Goal: Transaction & Acquisition: Book appointment/travel/reservation

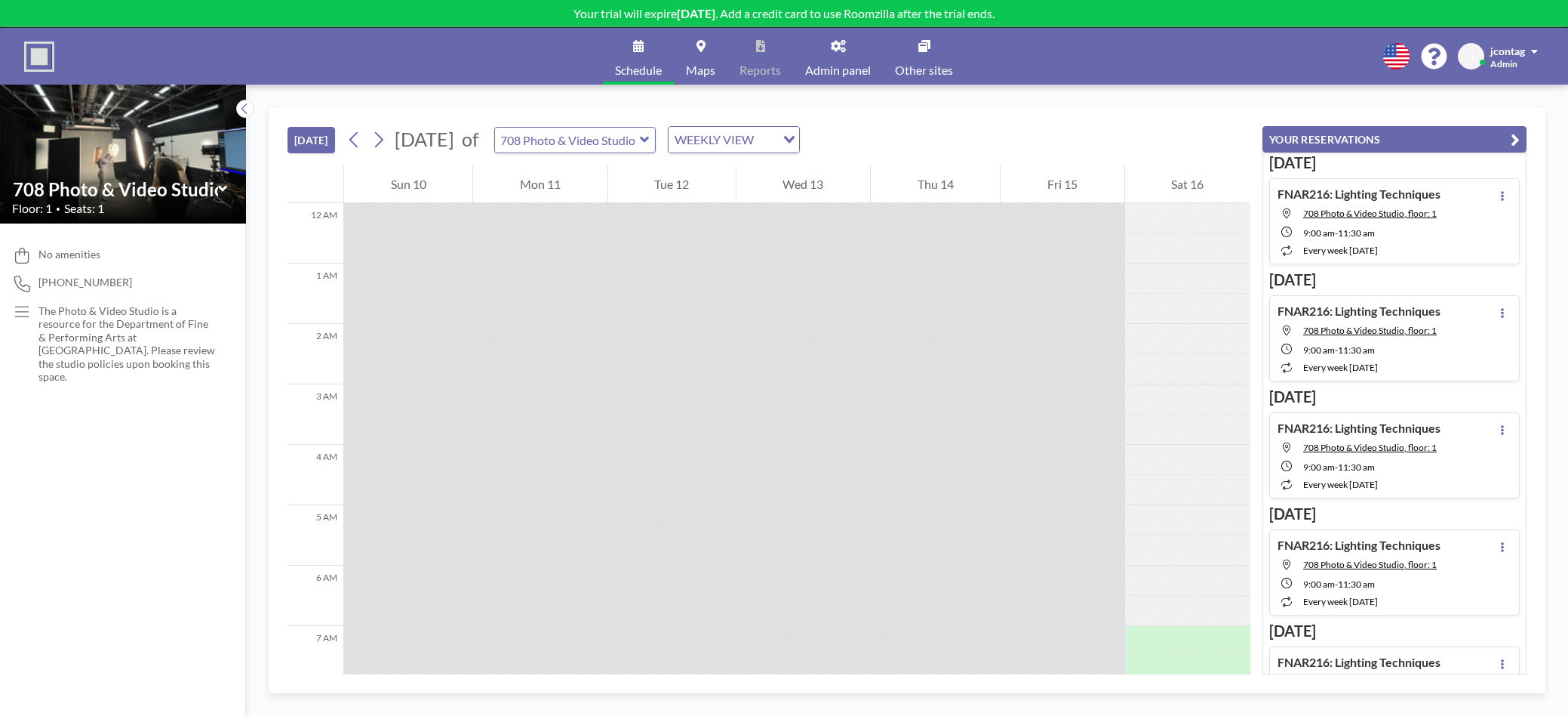
scroll to position [513, 0]
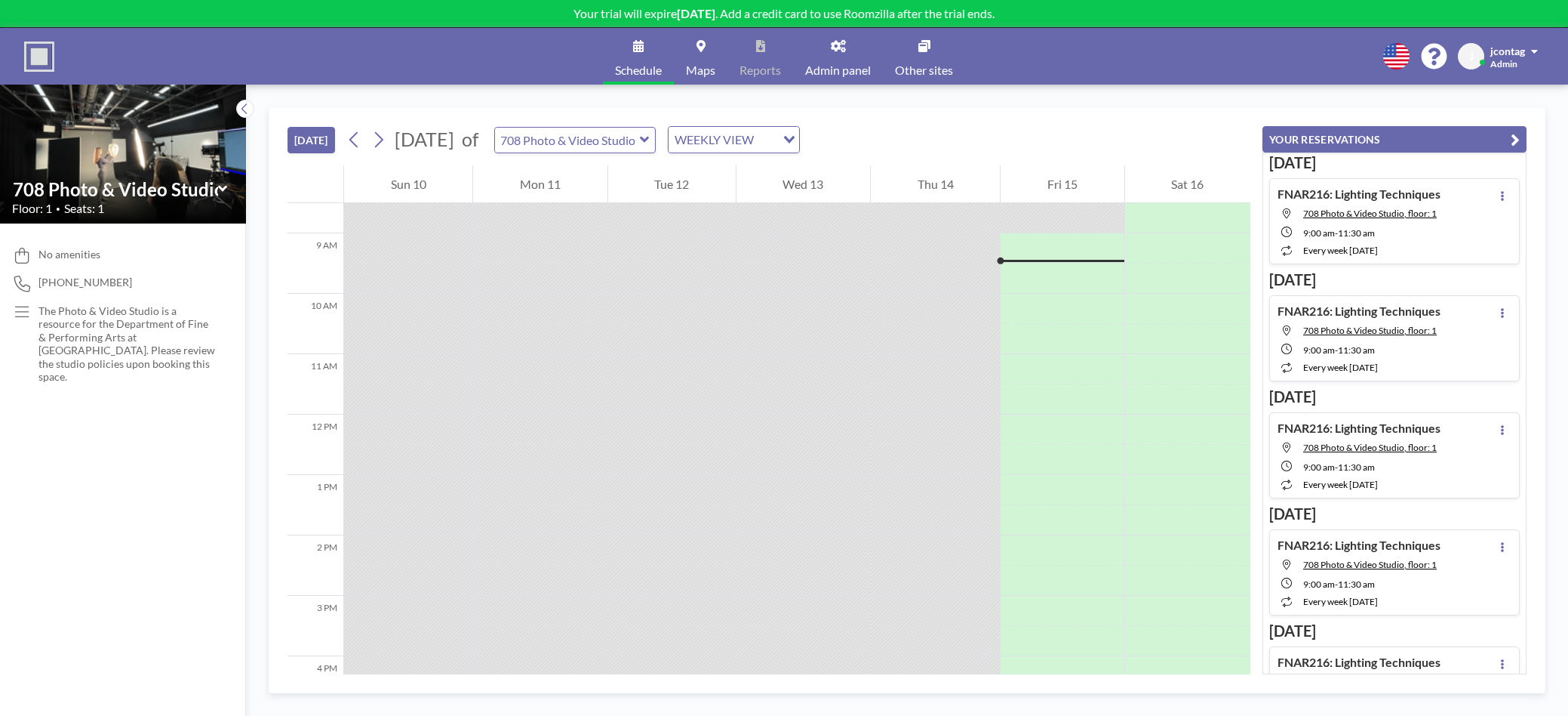
click at [830, 53] on link "Admin panel" at bounding box center [838, 56] width 89 height 57
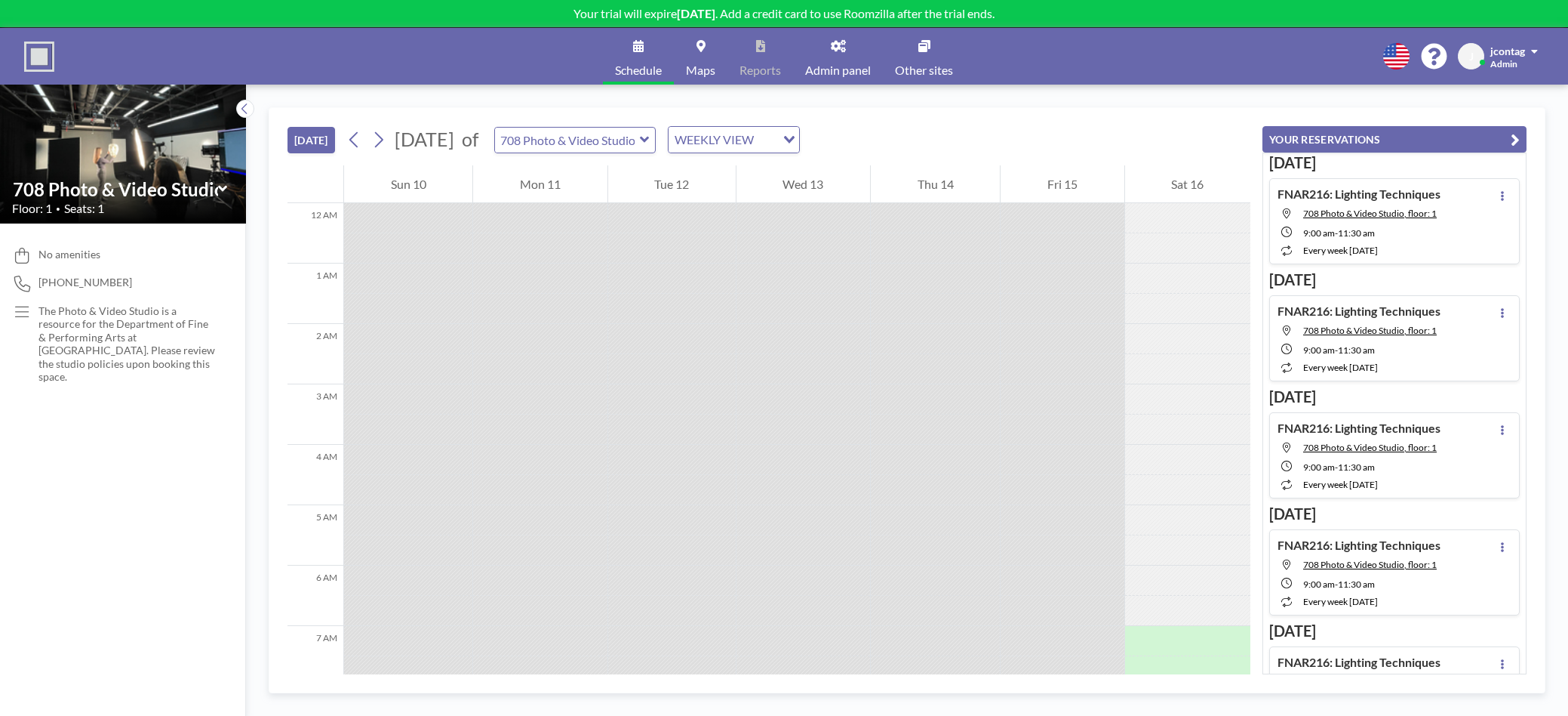
scroll to position [513, 0]
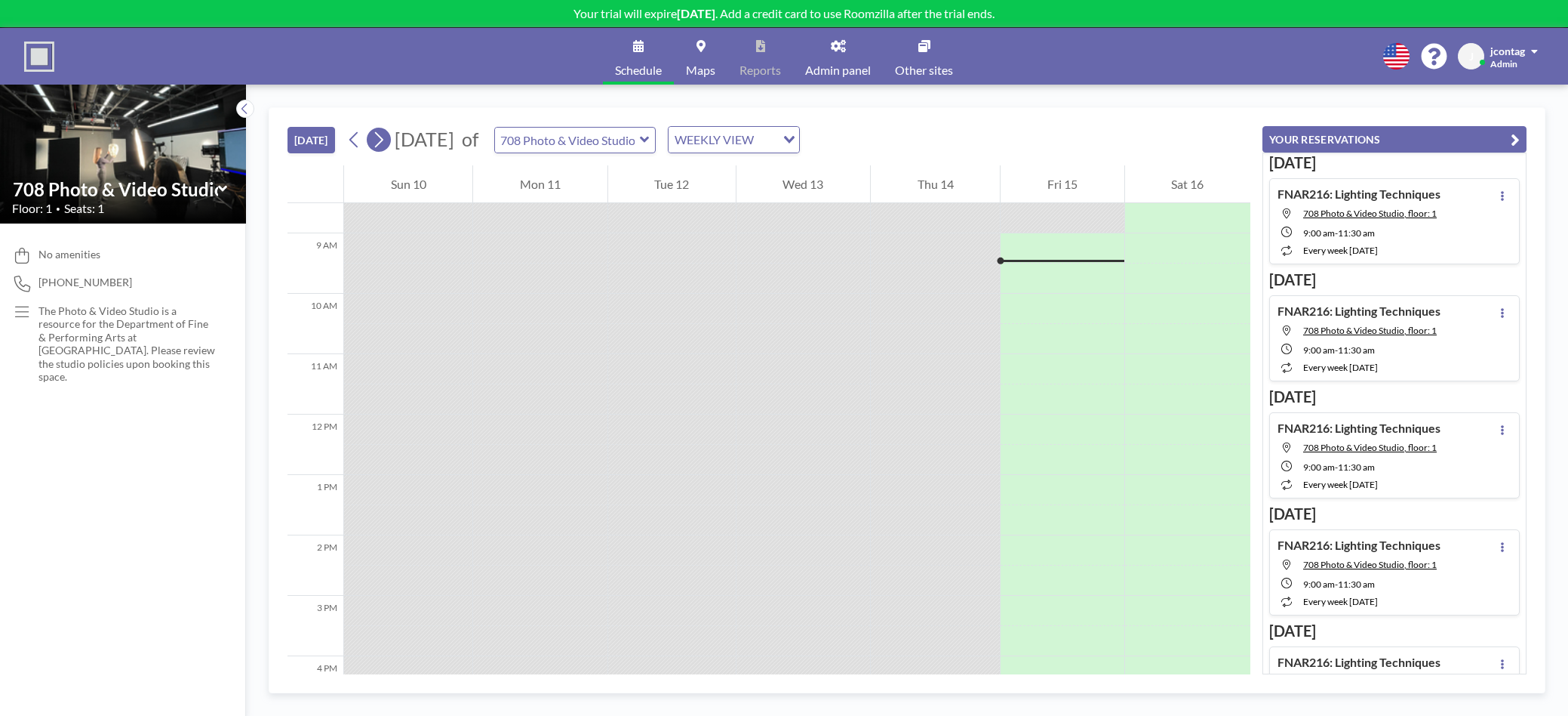
click at [384, 137] on icon at bounding box center [378, 140] width 8 height 16
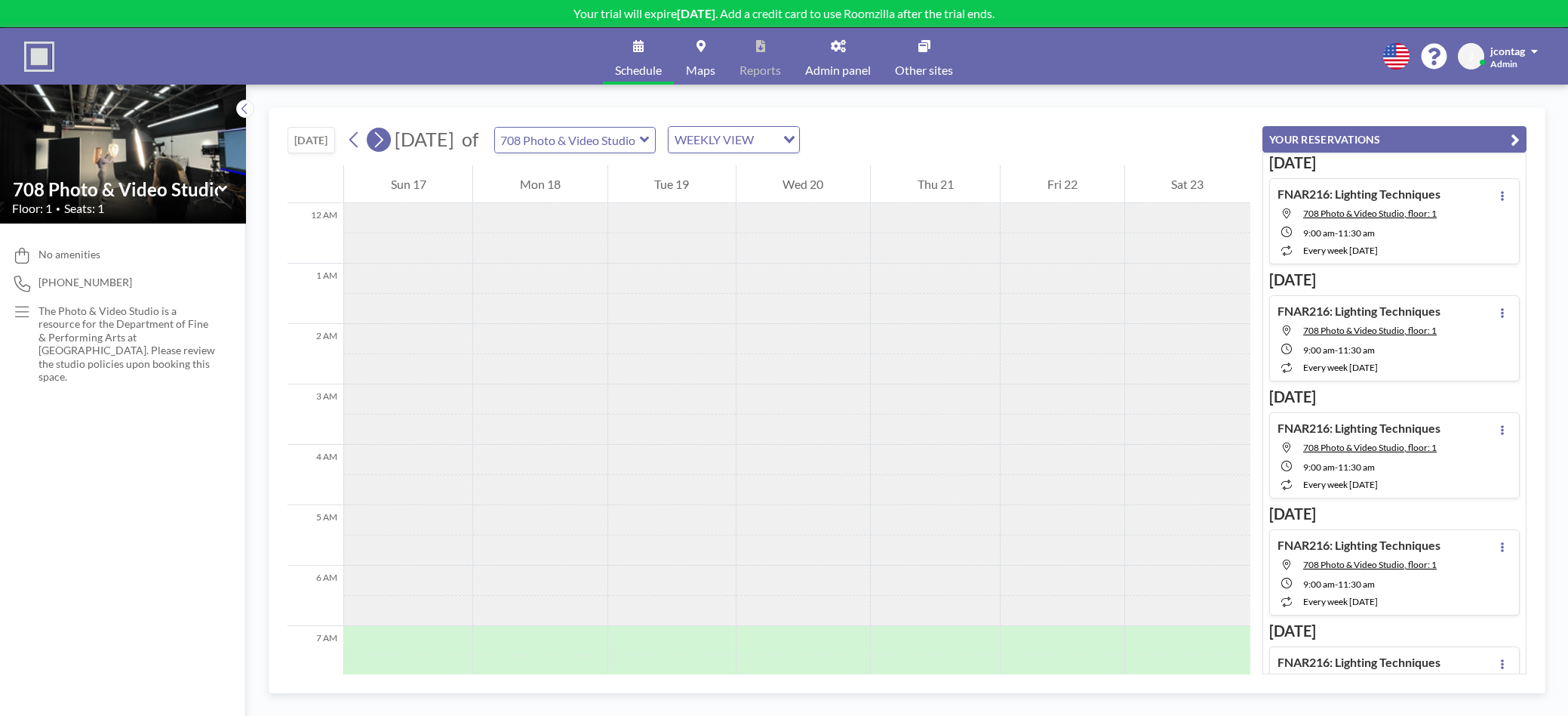
scroll to position [453, 0]
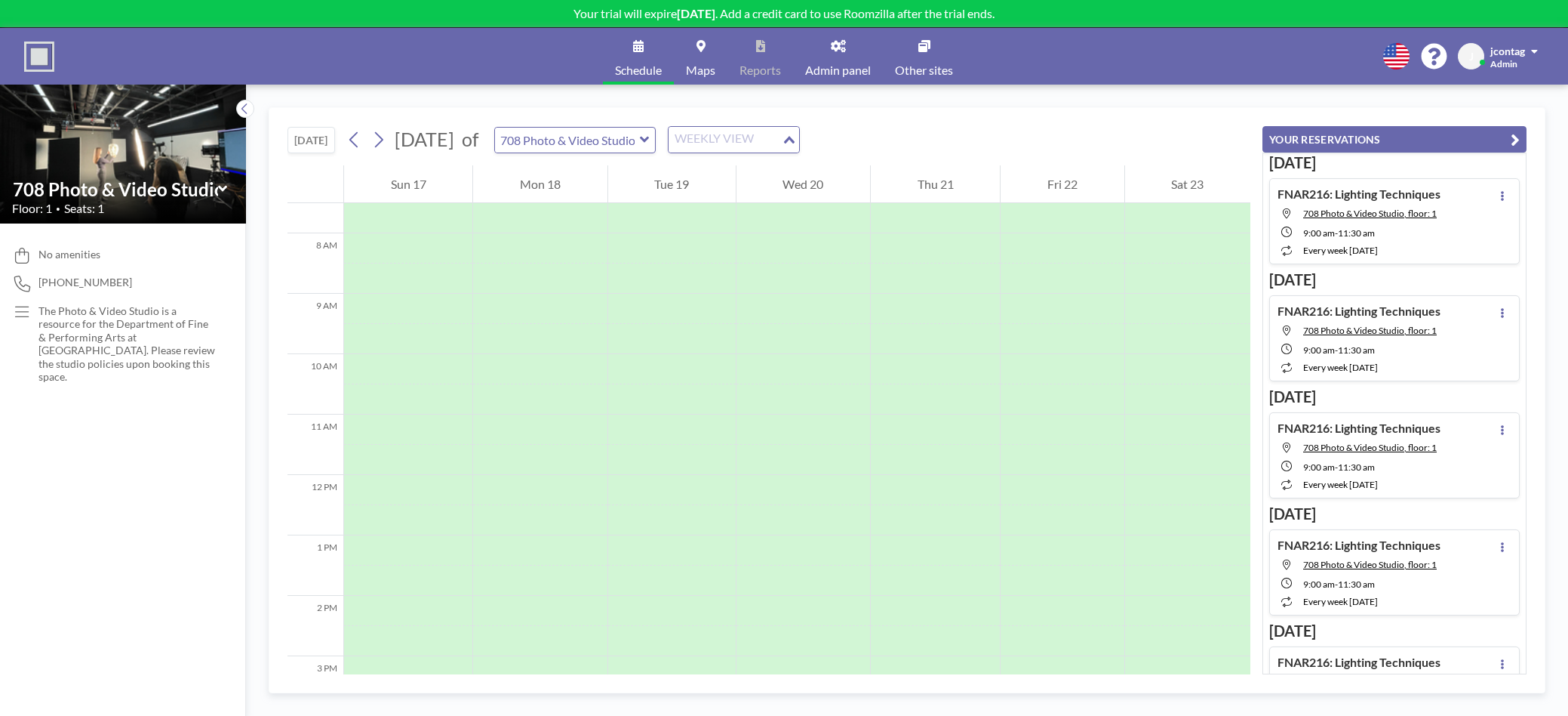
click at [747, 144] on div "WEEKLY VIEW" at bounding box center [725, 137] width 113 height 23
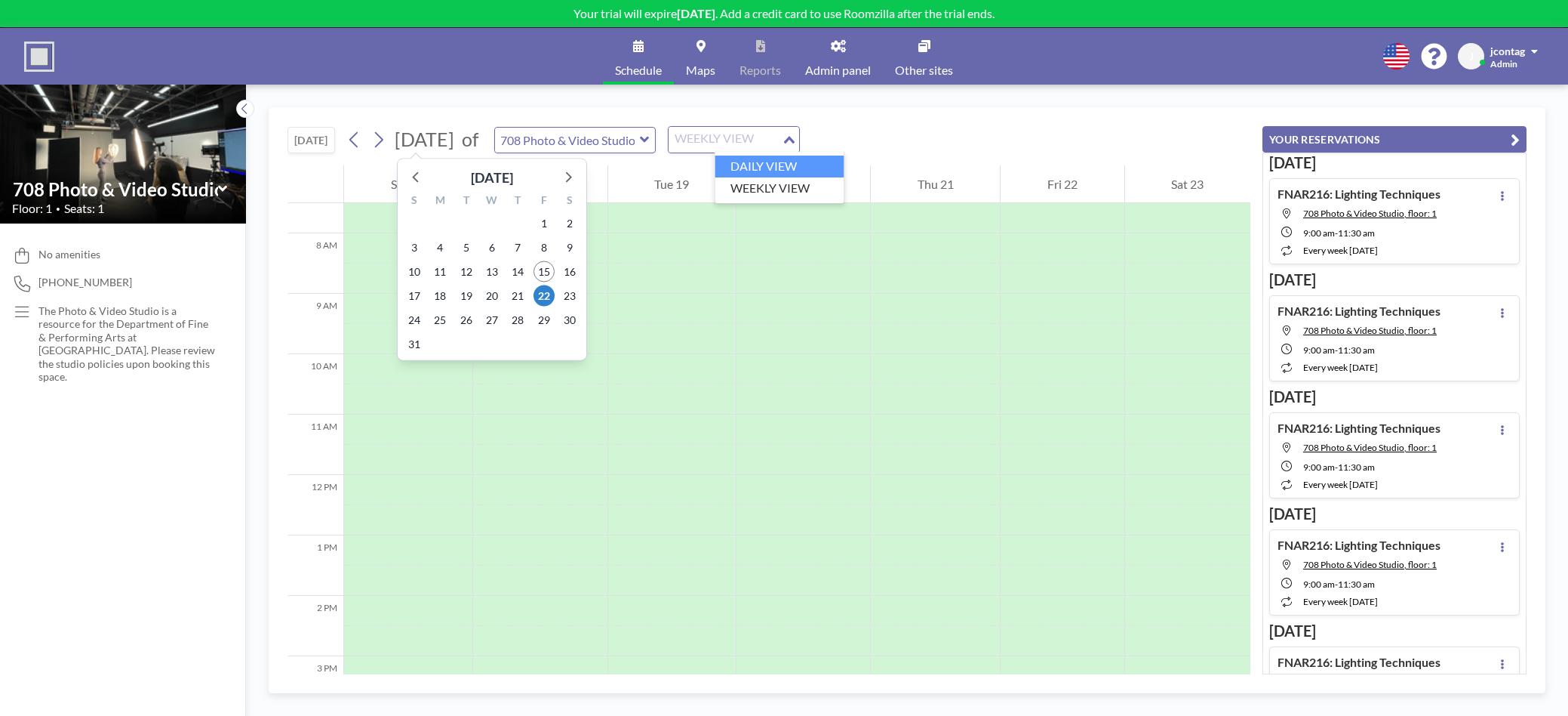
click at [444, 145] on span "[DATE]" at bounding box center [424, 138] width 60 height 23
click at [561, 173] on icon at bounding box center [568, 177] width 20 height 20
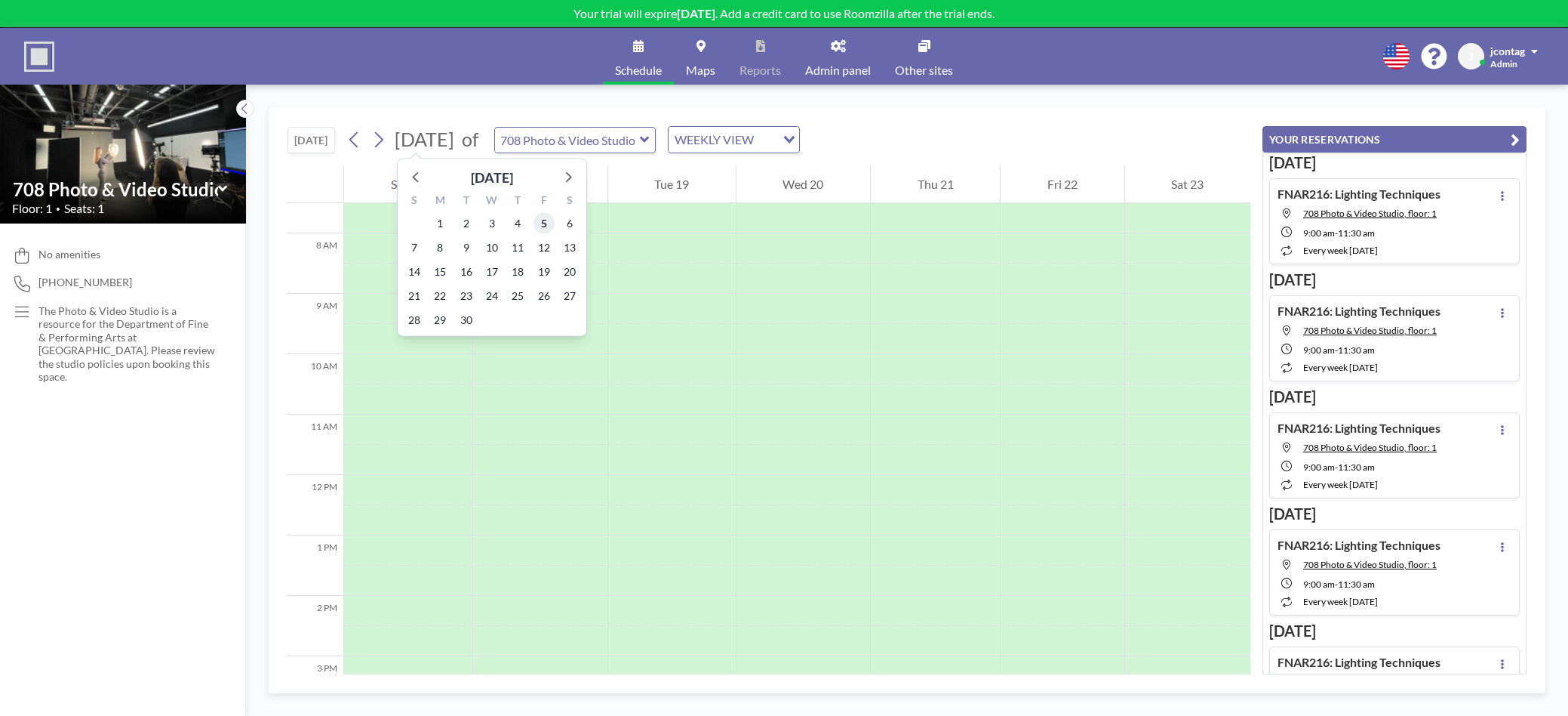
click at [542, 220] on span "5" at bounding box center [543, 223] width 21 height 21
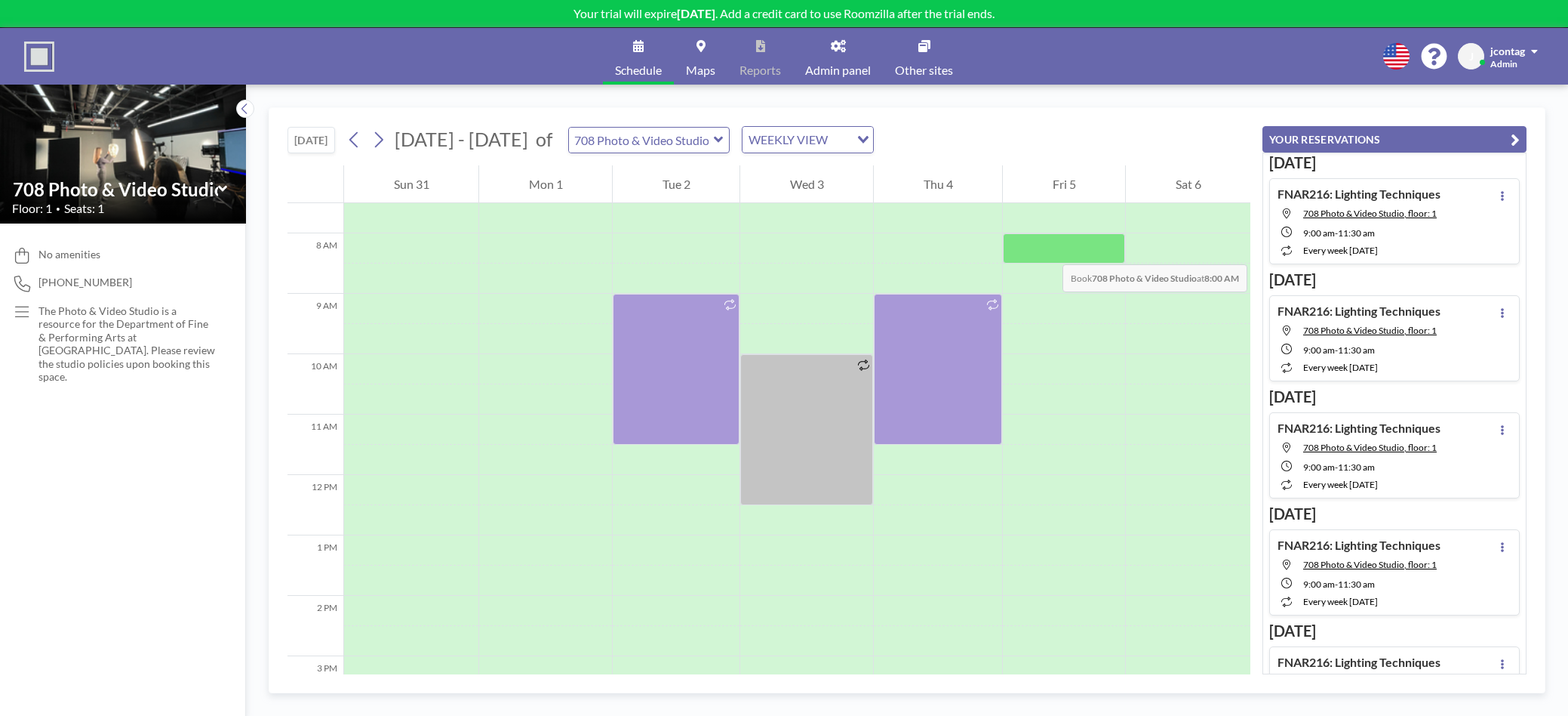
click at [1047, 249] on div at bounding box center [1063, 247] width 122 height 30
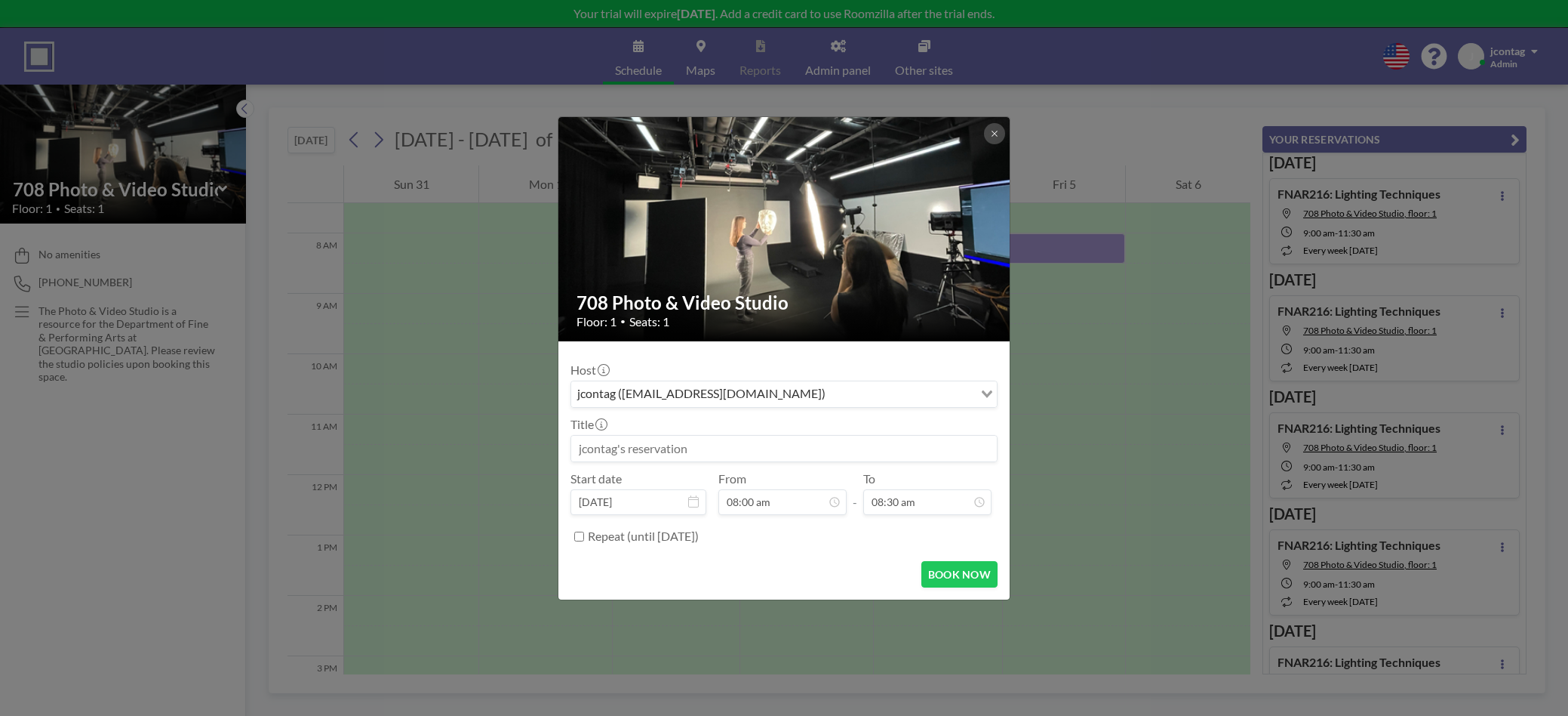
click at [636, 449] on input at bounding box center [784, 448] width 426 height 25
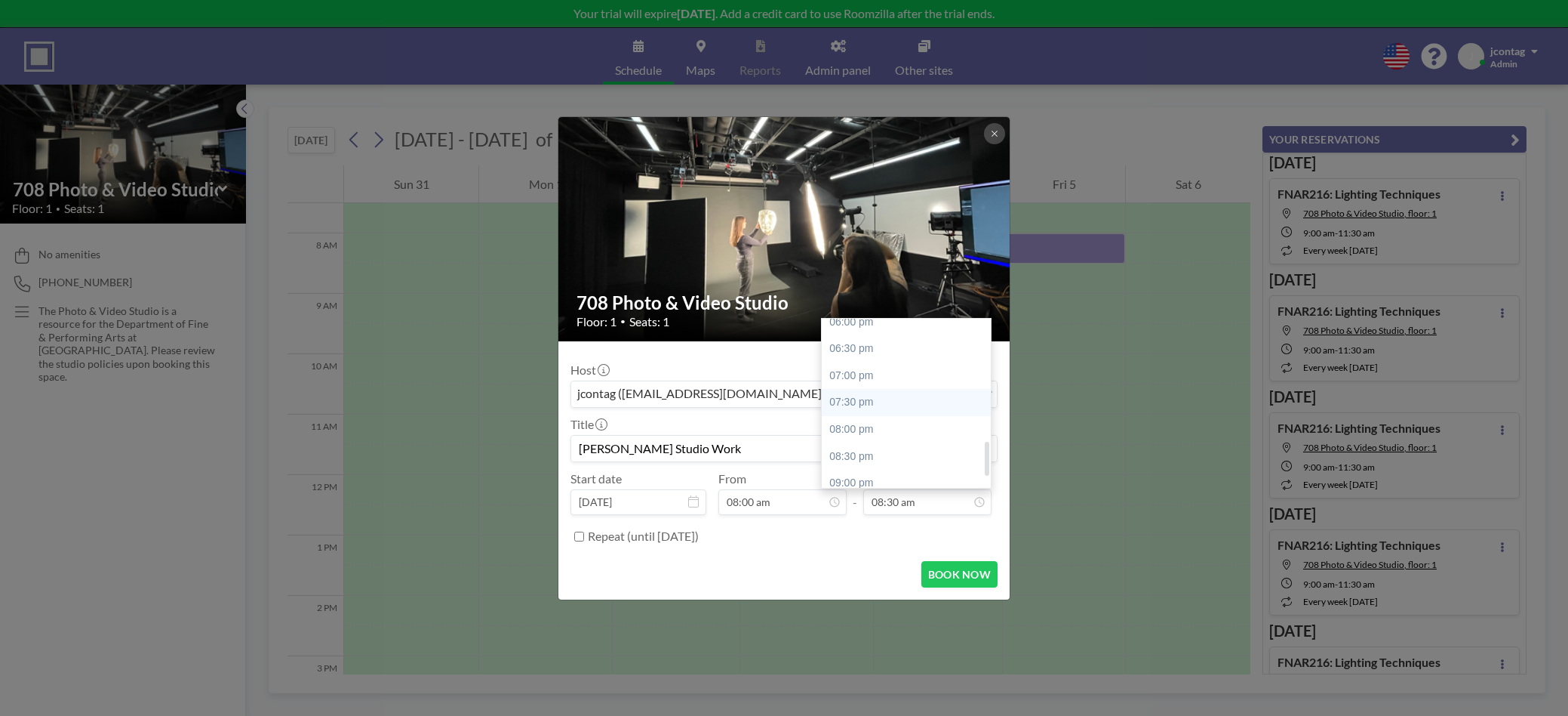
scroll to position [573, 0]
type input "JaNae Contag Studio Work"
click at [878, 395] on div "07:00 pm" at bounding box center [908, 404] width 173 height 27
type input "07:00 pm"
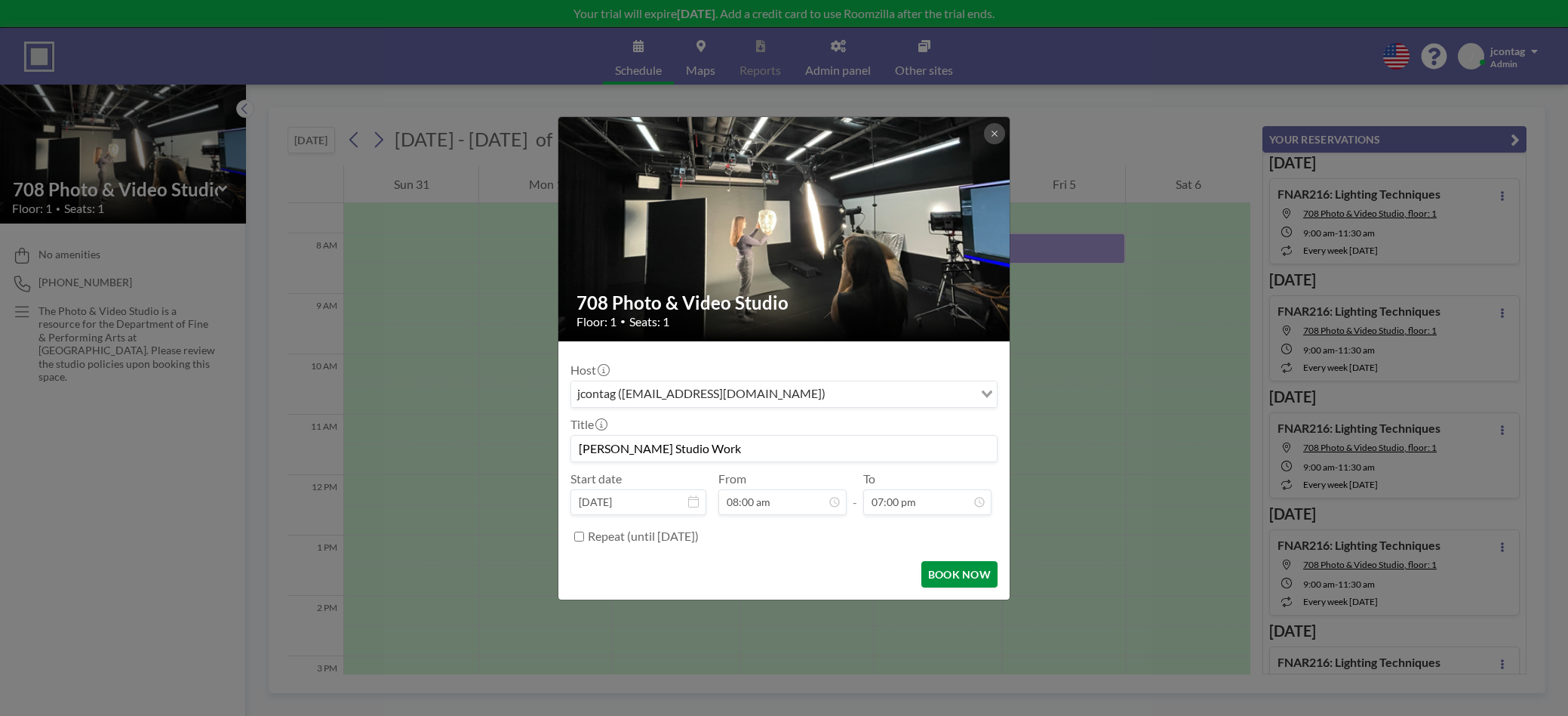
scroll to position [634, 0]
click at [935, 564] on button "BOOK NOW" at bounding box center [960, 573] width 76 height 26
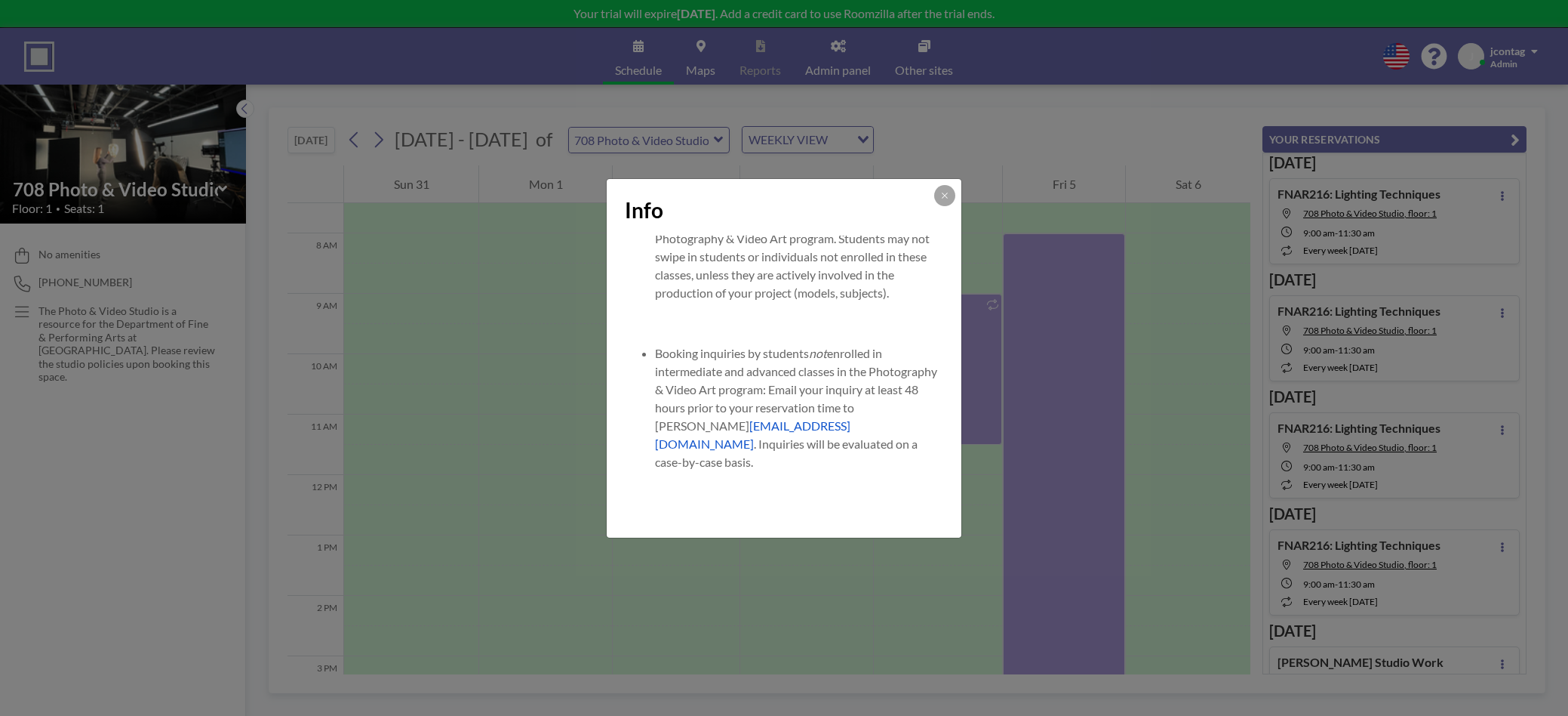
scroll to position [1851, 0]
click at [940, 198] on button at bounding box center [944, 195] width 21 height 21
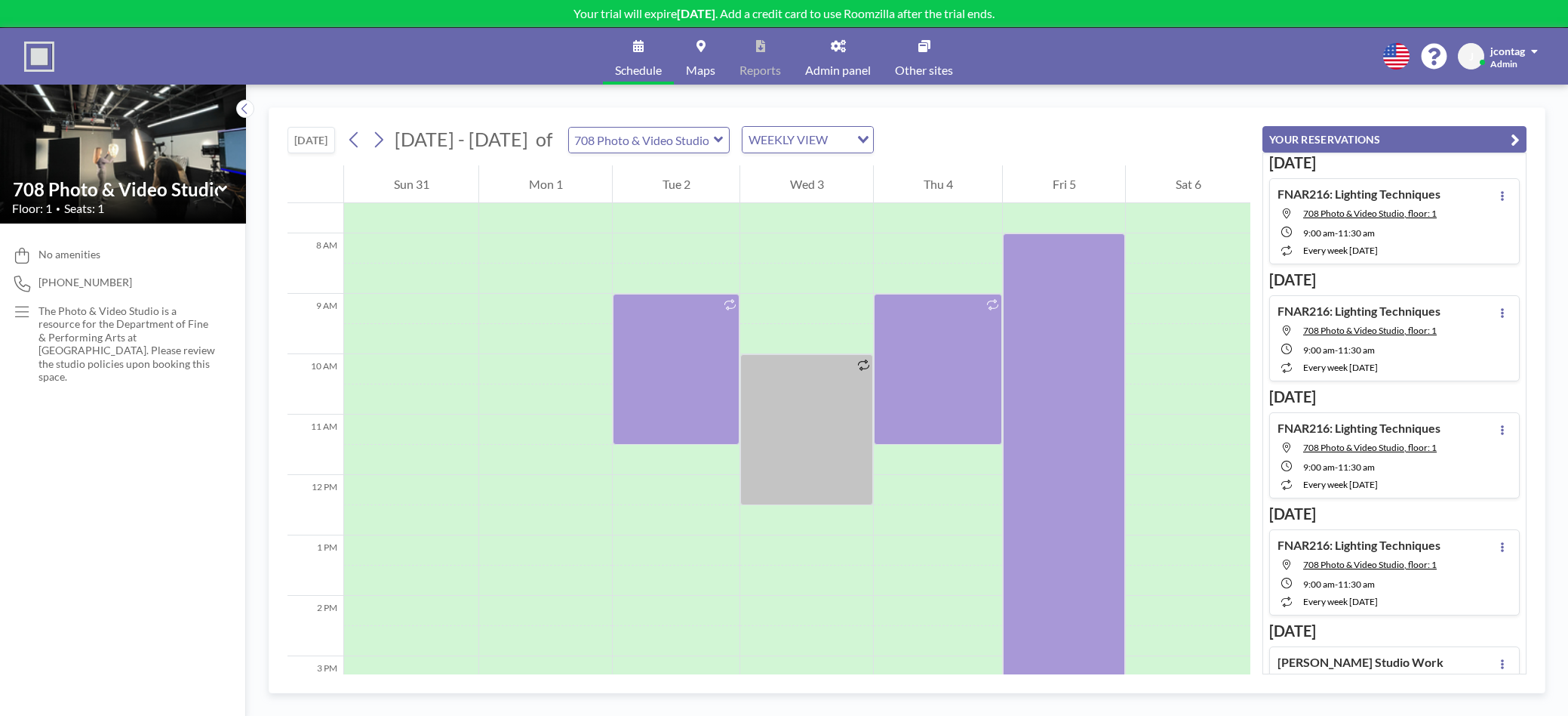
click at [839, 62] on link "Admin panel" at bounding box center [838, 56] width 89 height 57
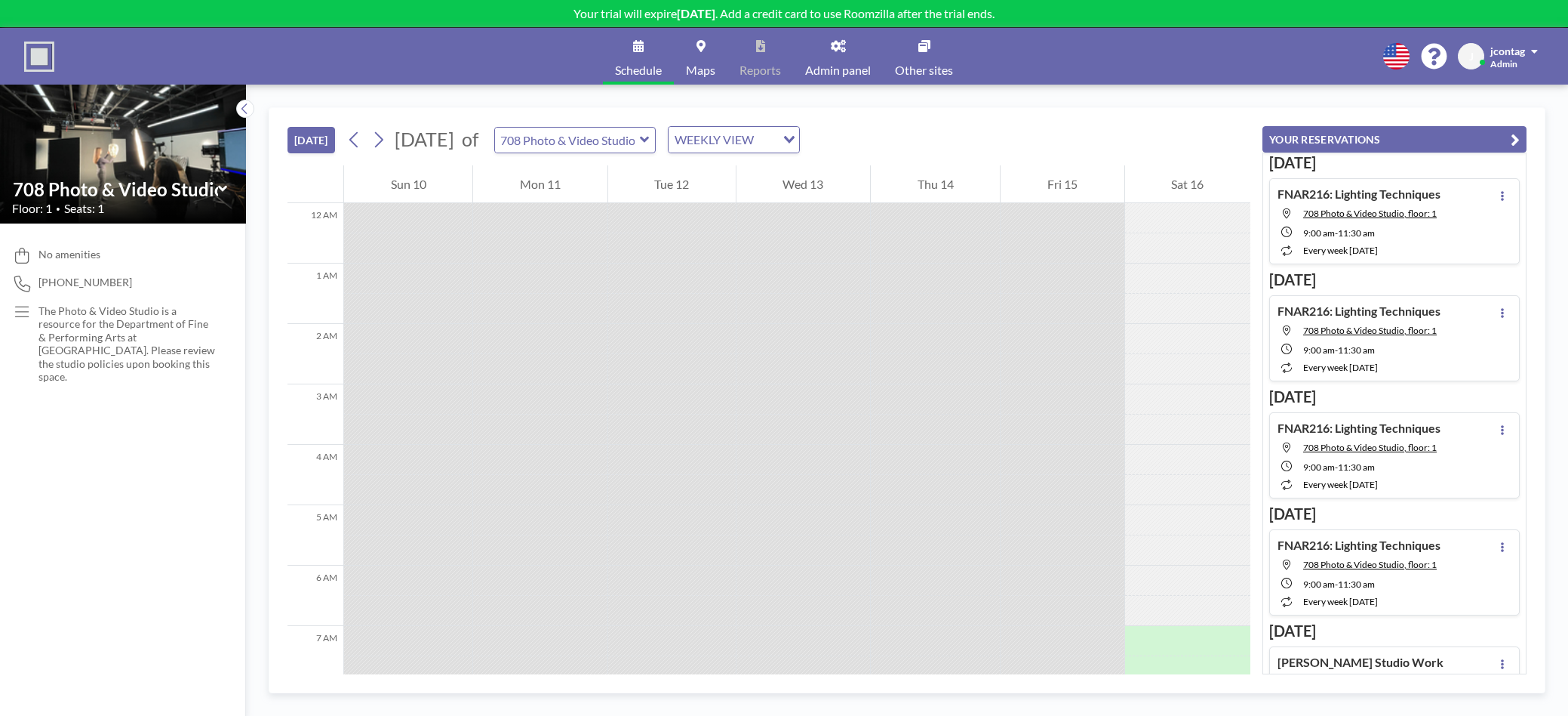
scroll to position [513, 0]
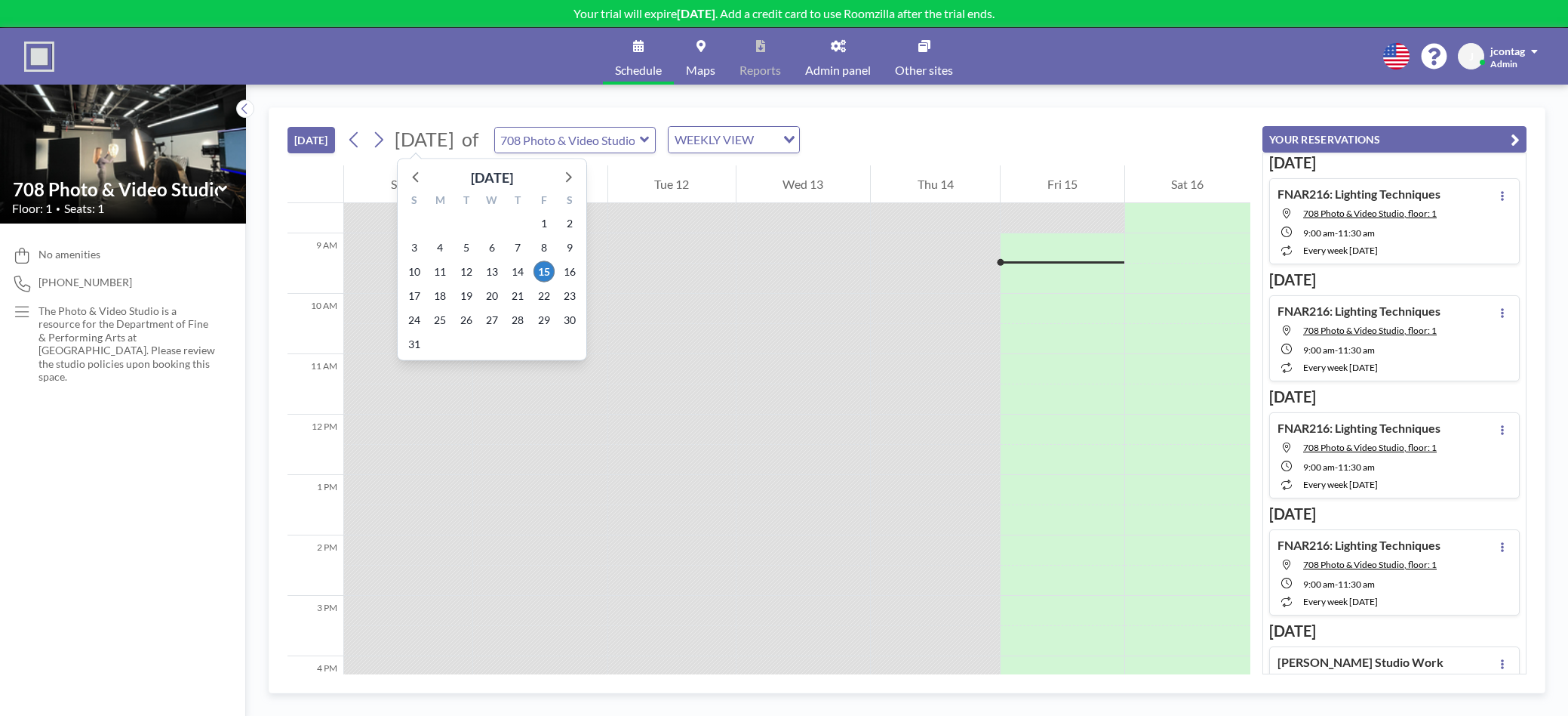
click at [454, 145] on span "[DATE]" at bounding box center [424, 138] width 60 height 23
click at [564, 173] on icon at bounding box center [568, 177] width 20 height 20
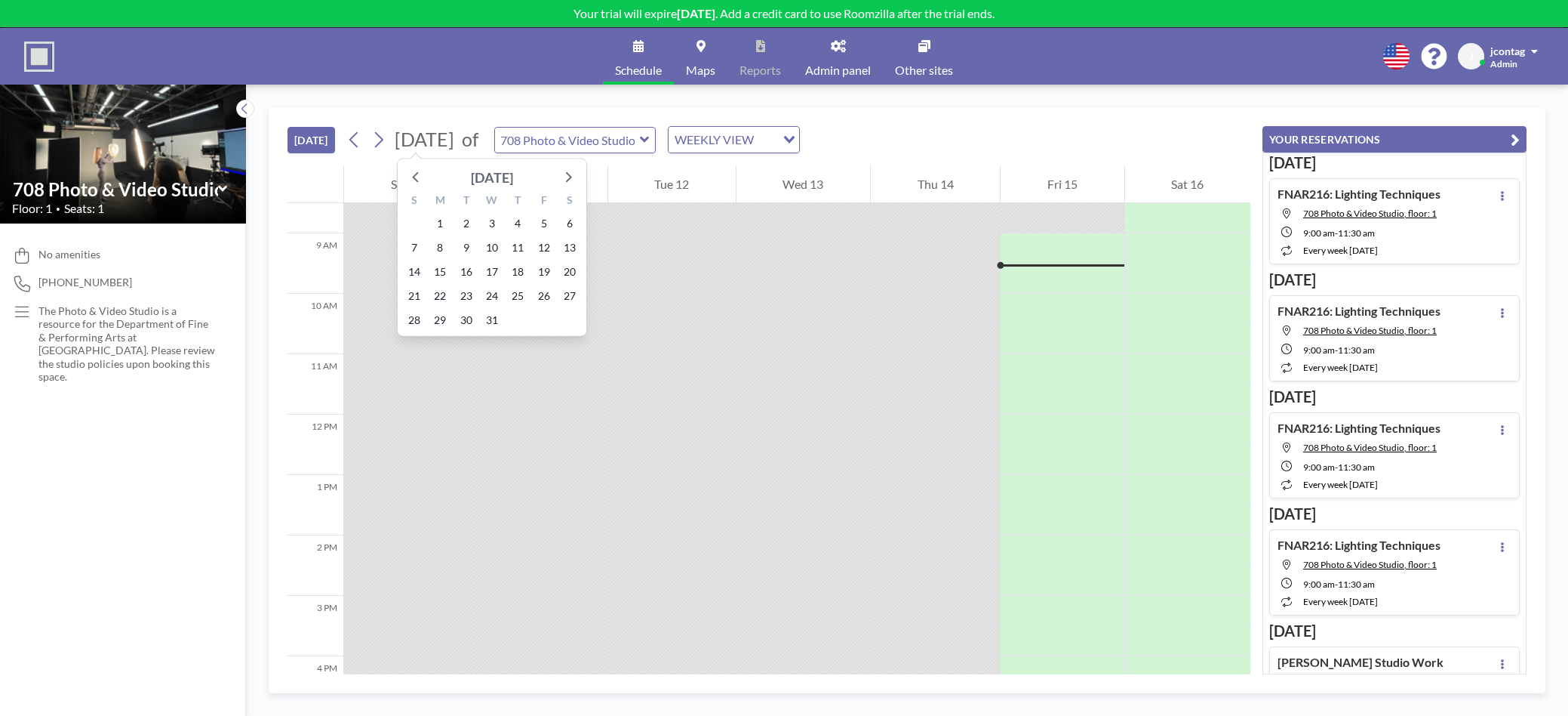
click at [476, 177] on div "December 2025" at bounding box center [492, 177] width 42 height 21
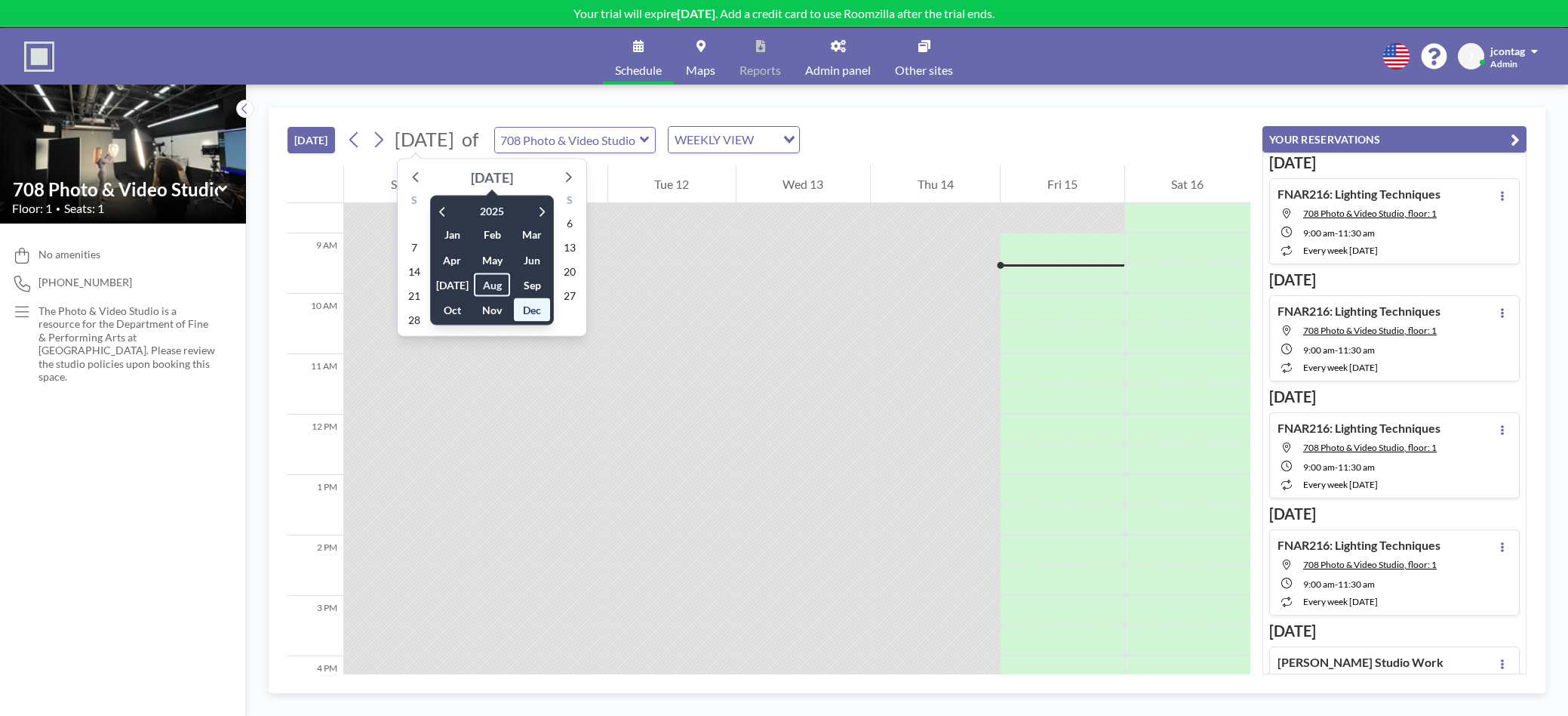
click at [476, 177] on div "December 2025" at bounding box center [492, 177] width 42 height 21
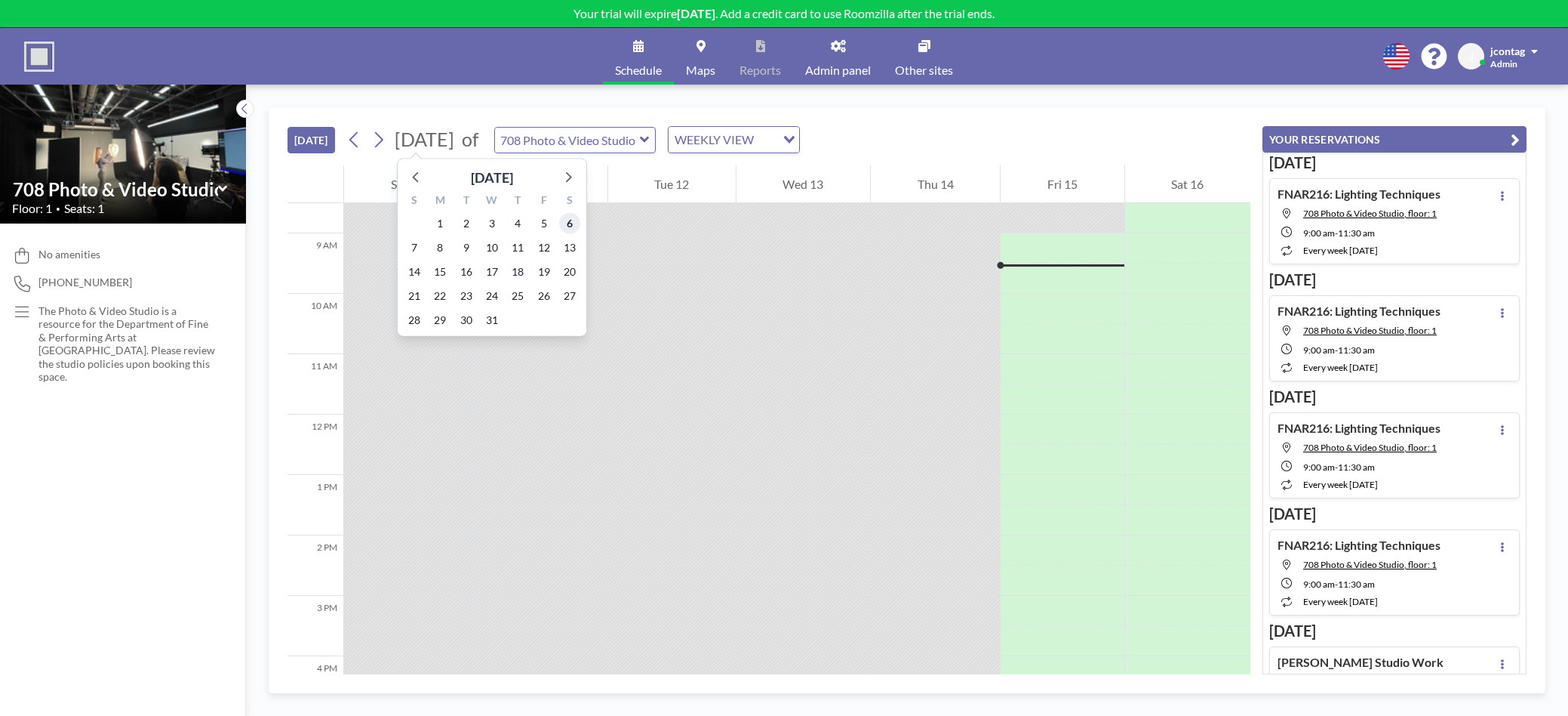
click at [573, 226] on span "6" at bounding box center [569, 223] width 21 height 21
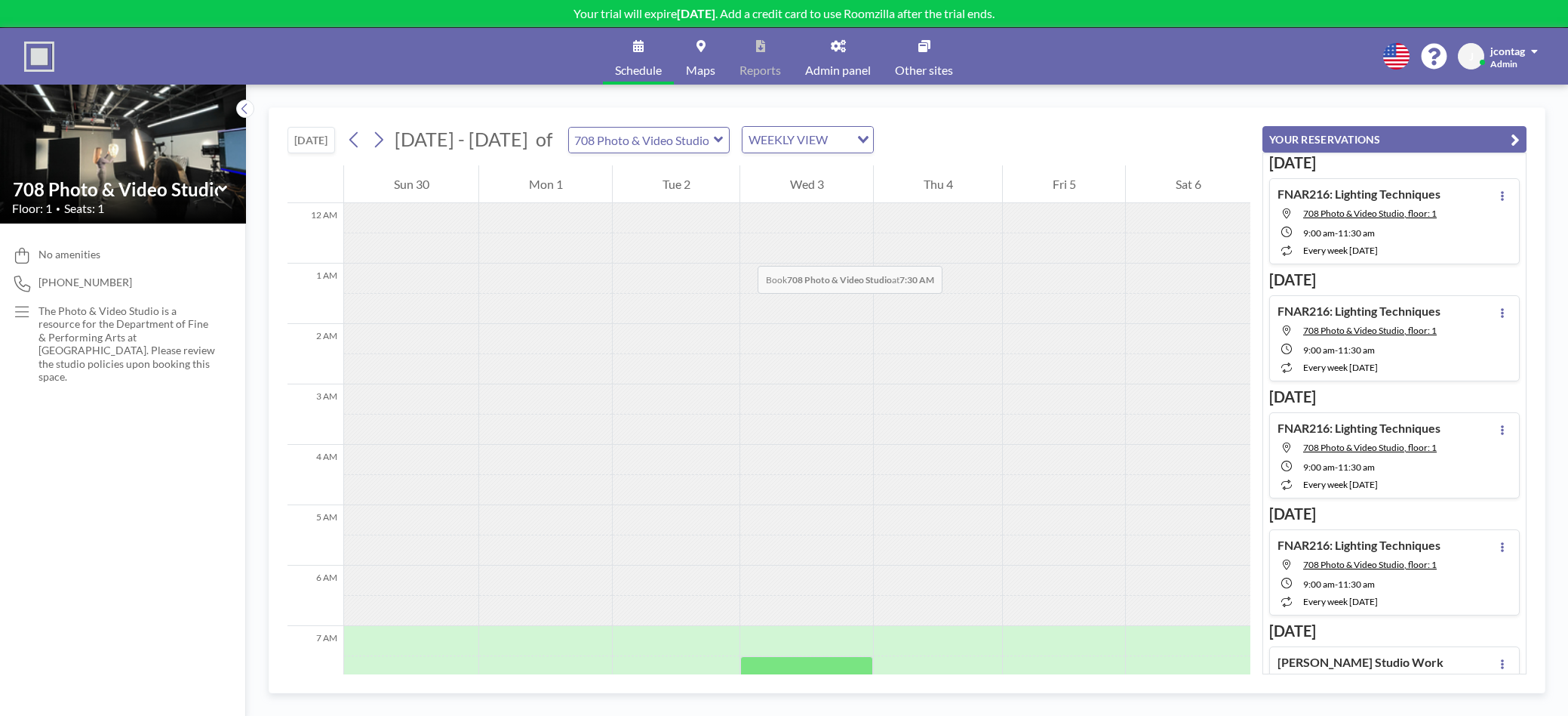
scroll to position [453, 0]
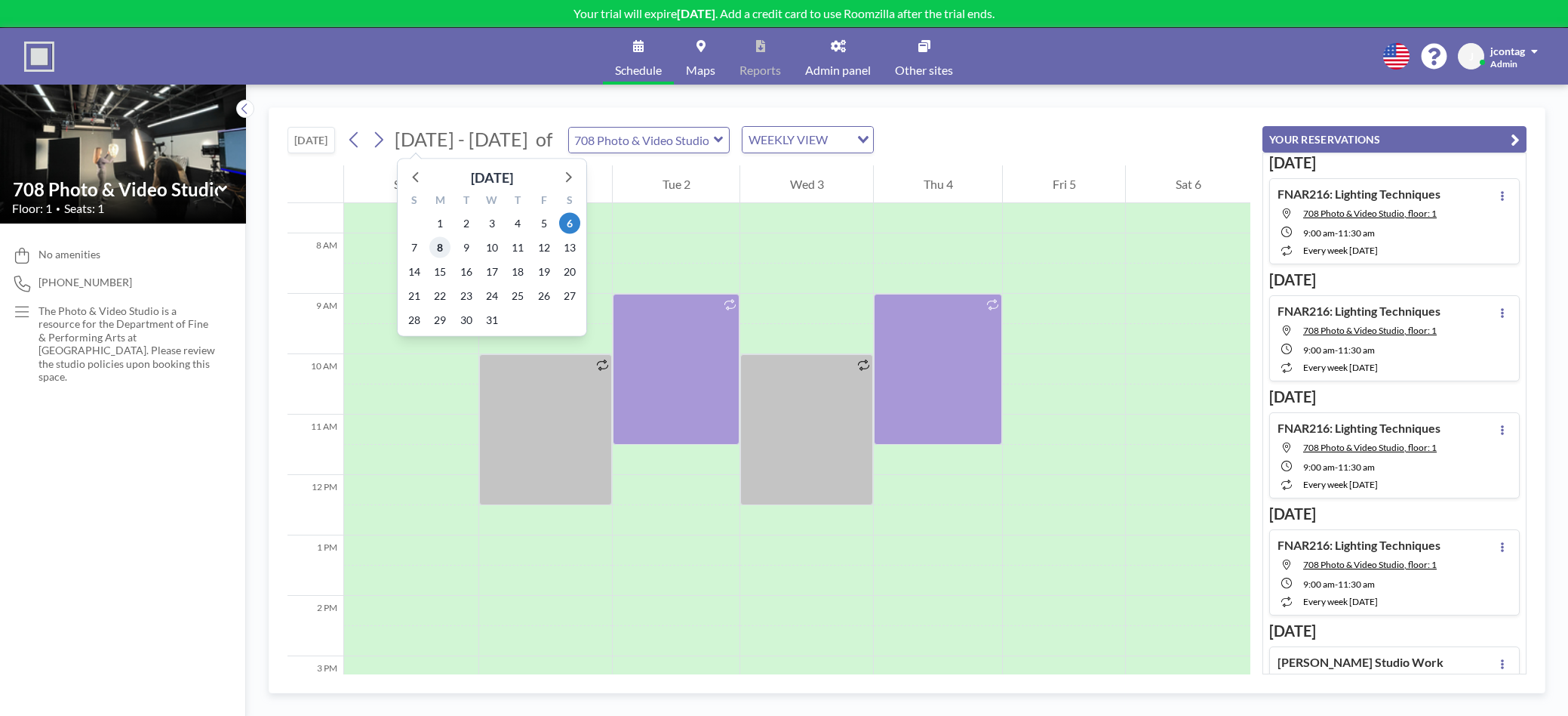
click at [436, 251] on span "8" at bounding box center [440, 247] width 21 height 21
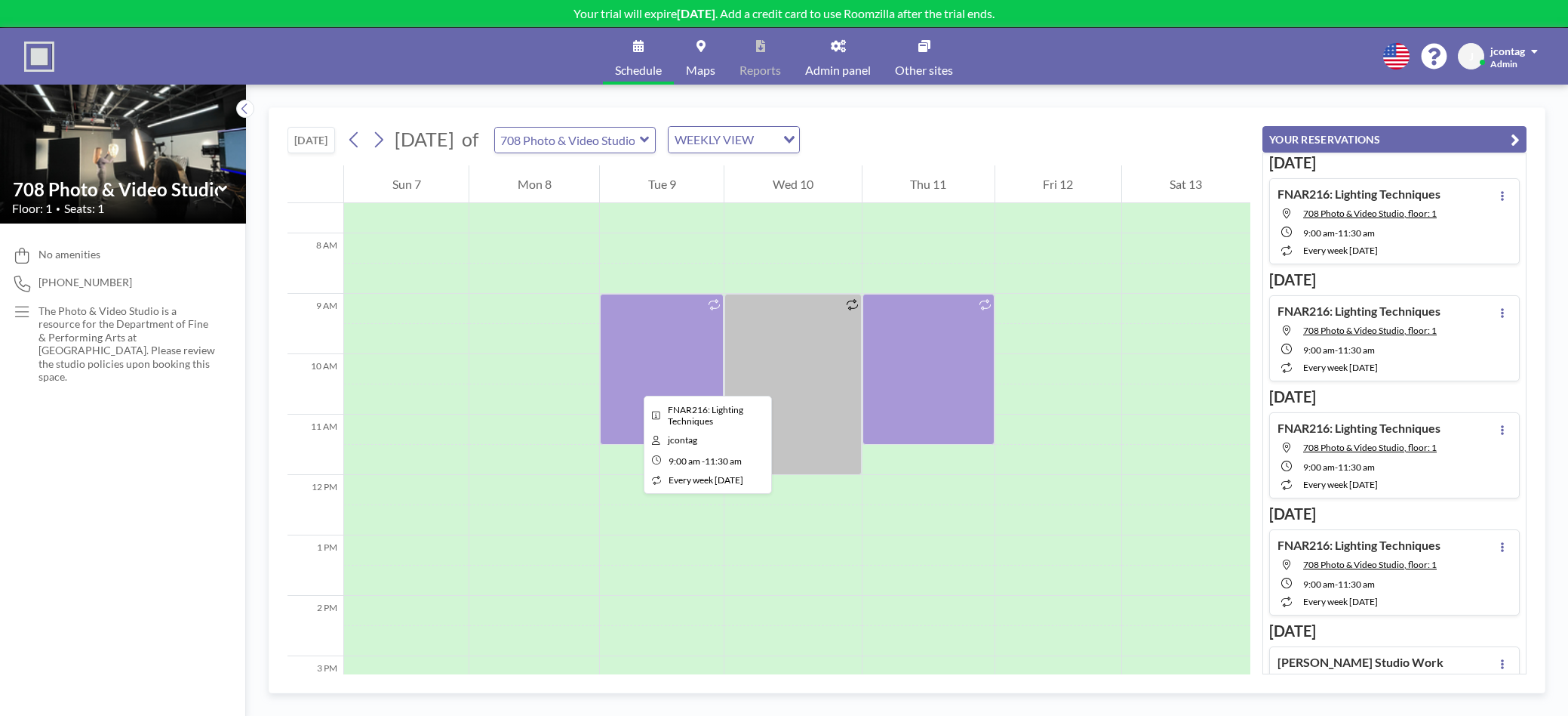
click at [633, 382] on div at bounding box center [662, 368] width 124 height 151
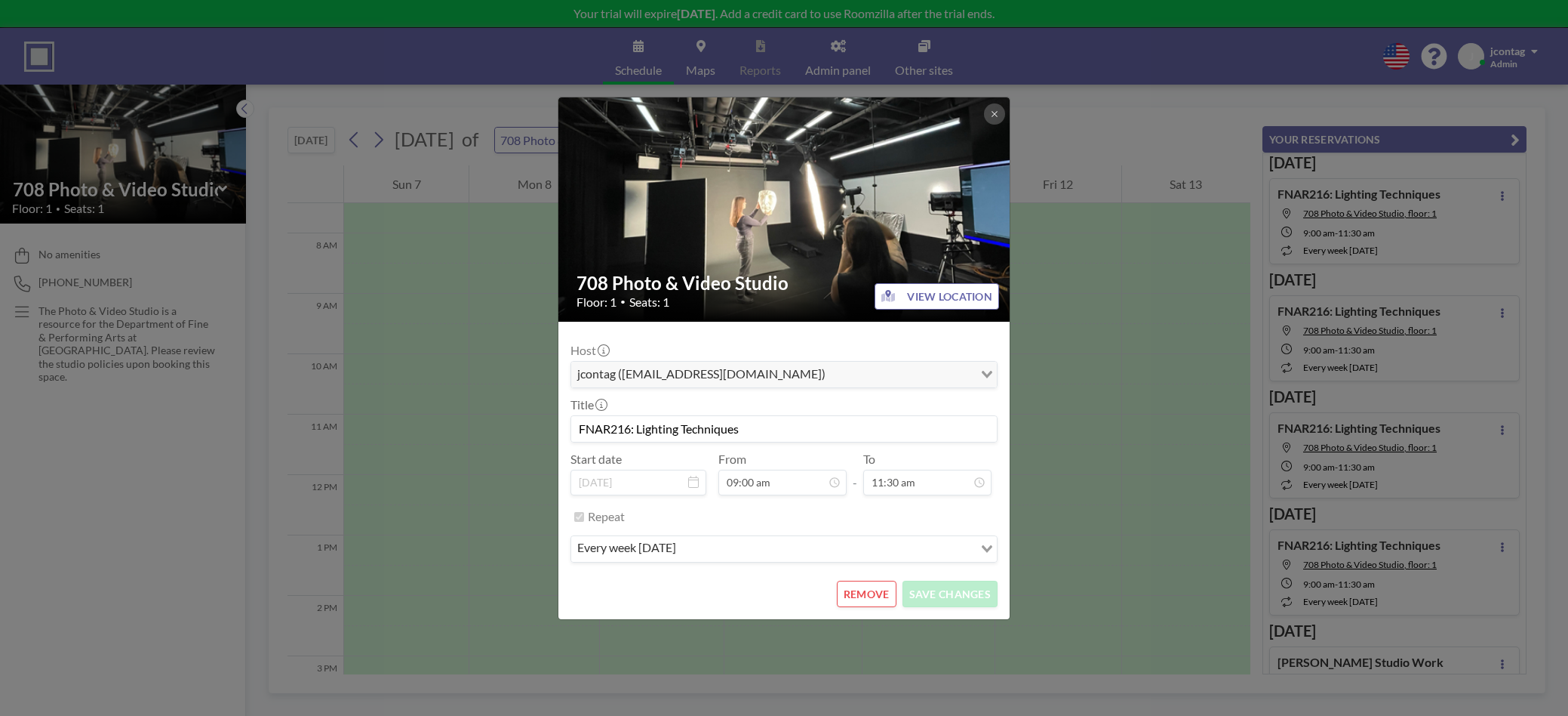
click at [864, 599] on button "REMOVE" at bounding box center [867, 593] width 60 height 26
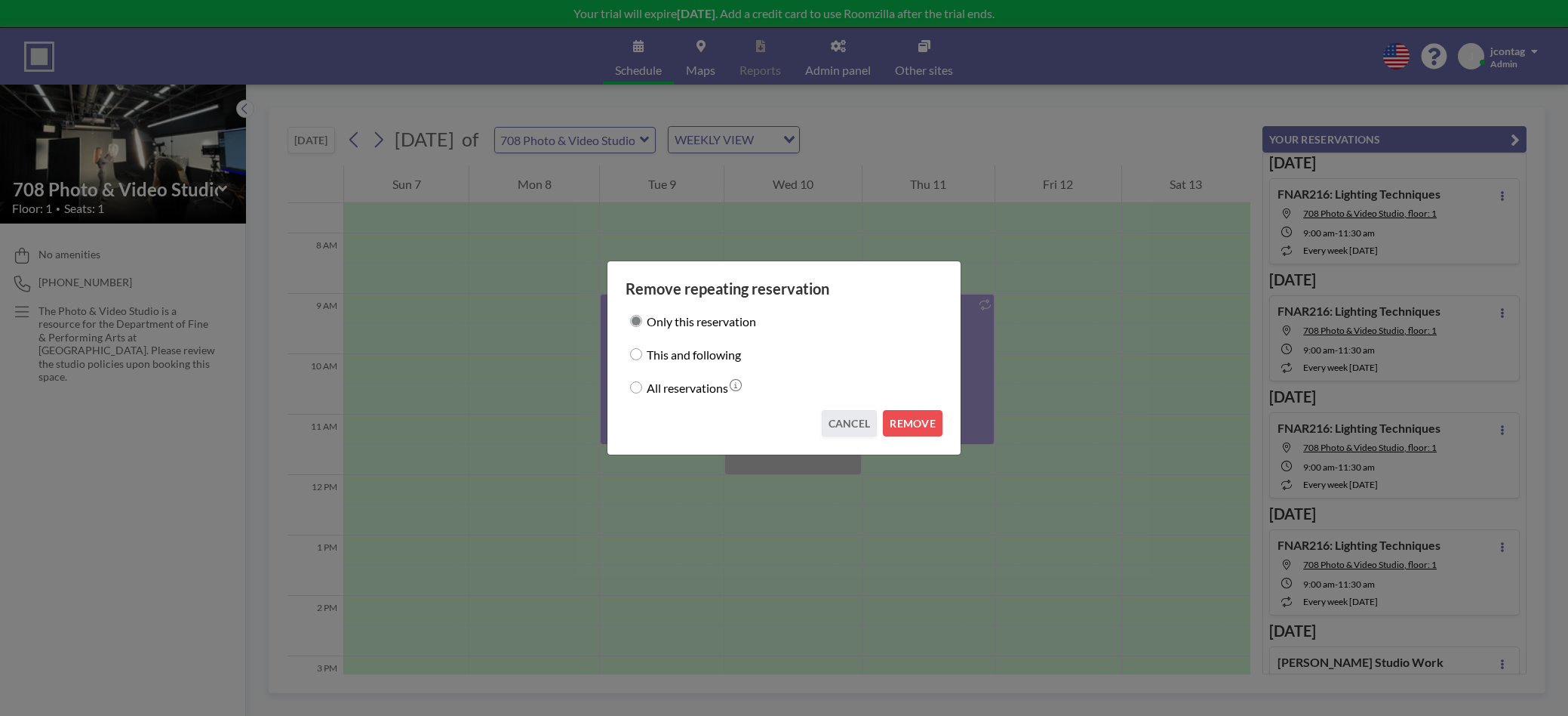
click at [658, 355] on label "This and following" at bounding box center [693, 353] width 95 height 21
click at [642, 355] on input "This and following" at bounding box center [636, 353] width 12 height 12
radio input "true"
click at [917, 424] on button "REMOVE" at bounding box center [913, 423] width 60 height 26
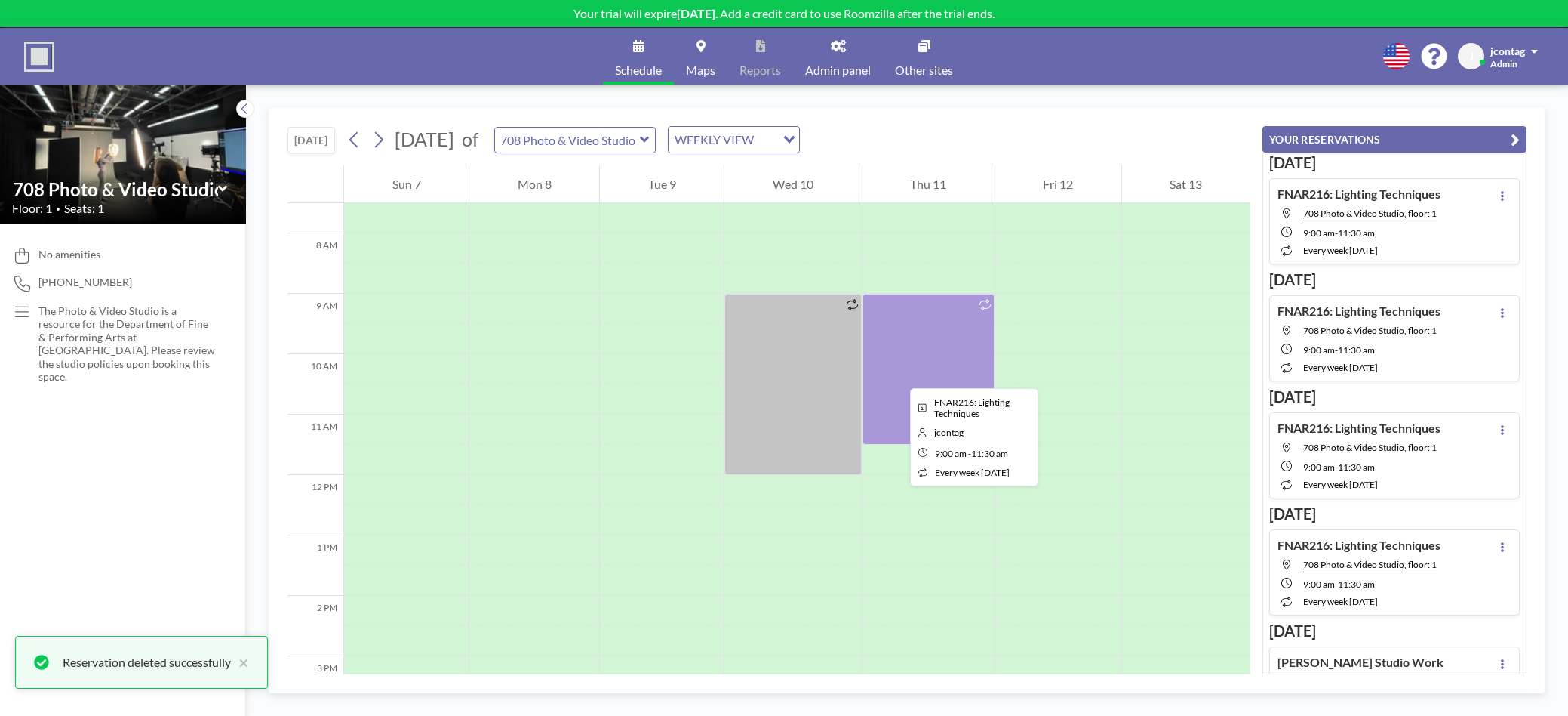
click at [898, 375] on div at bounding box center [929, 368] width 132 height 151
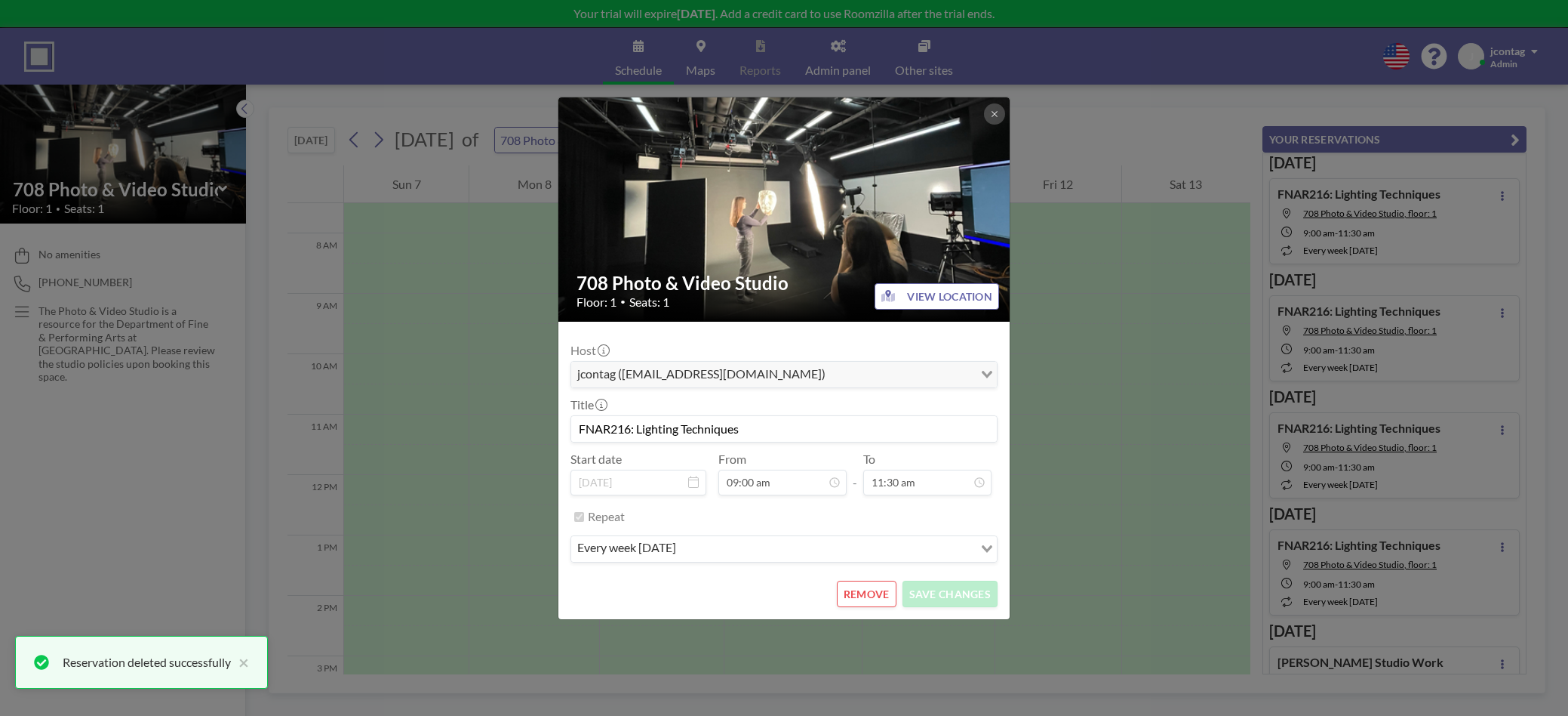
scroll to position [0, 0]
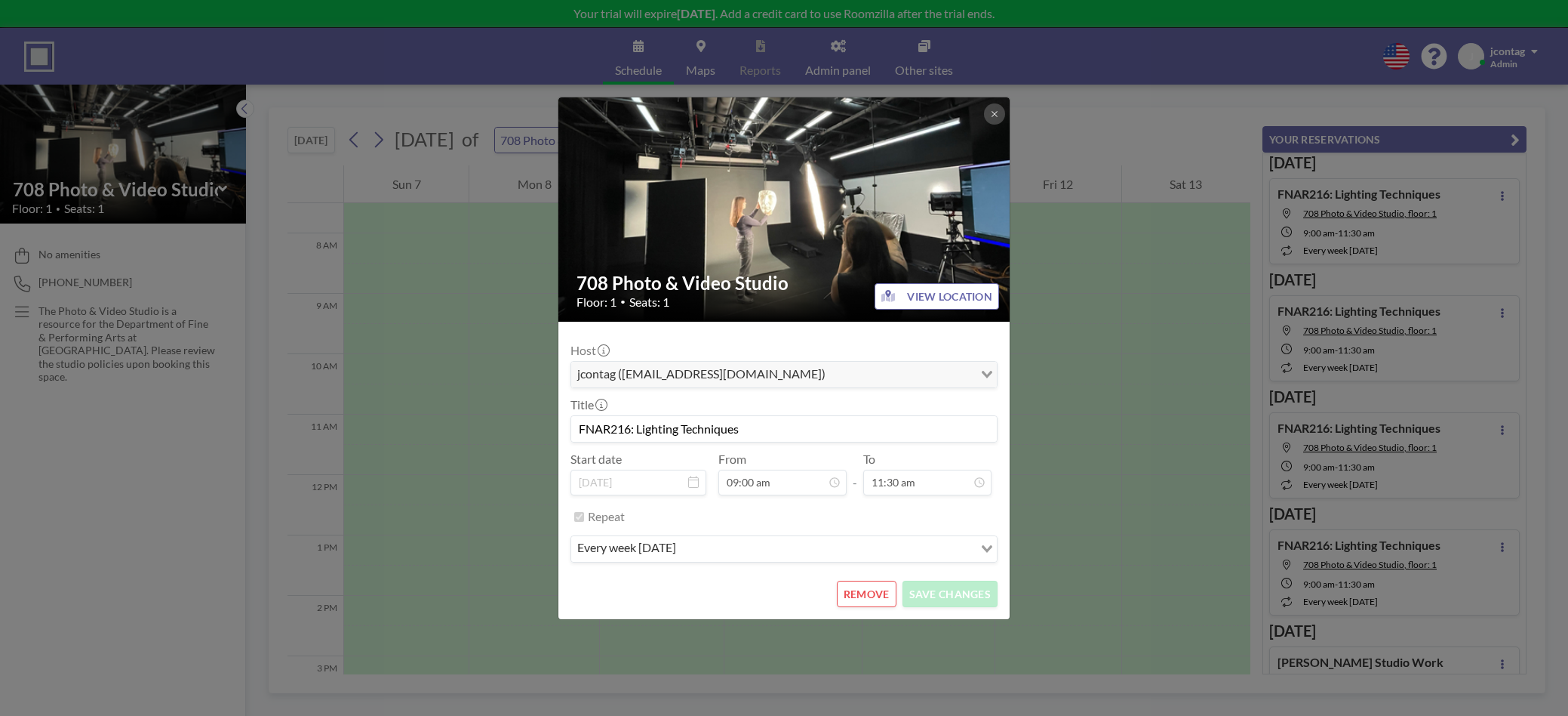
click at [887, 599] on button "REMOVE" at bounding box center [867, 593] width 60 height 26
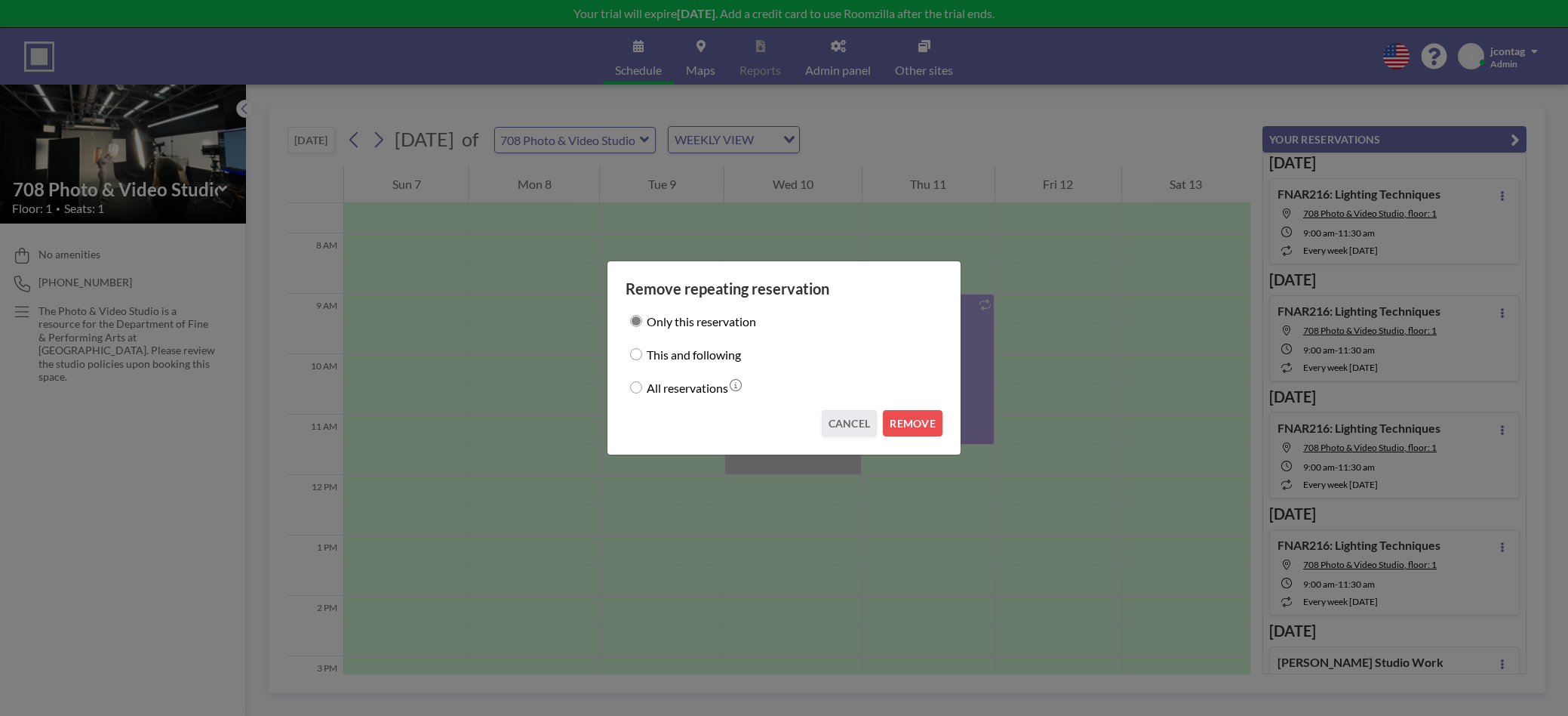
click at [643, 353] on div "This and following" at bounding box center [784, 353] width 317 height 21
click at [675, 356] on label "This and following" at bounding box center [693, 353] width 95 height 21
click at [642, 356] on input "This and following" at bounding box center [636, 353] width 12 height 12
radio input "true"
click at [905, 419] on button "REMOVE" at bounding box center [913, 423] width 60 height 26
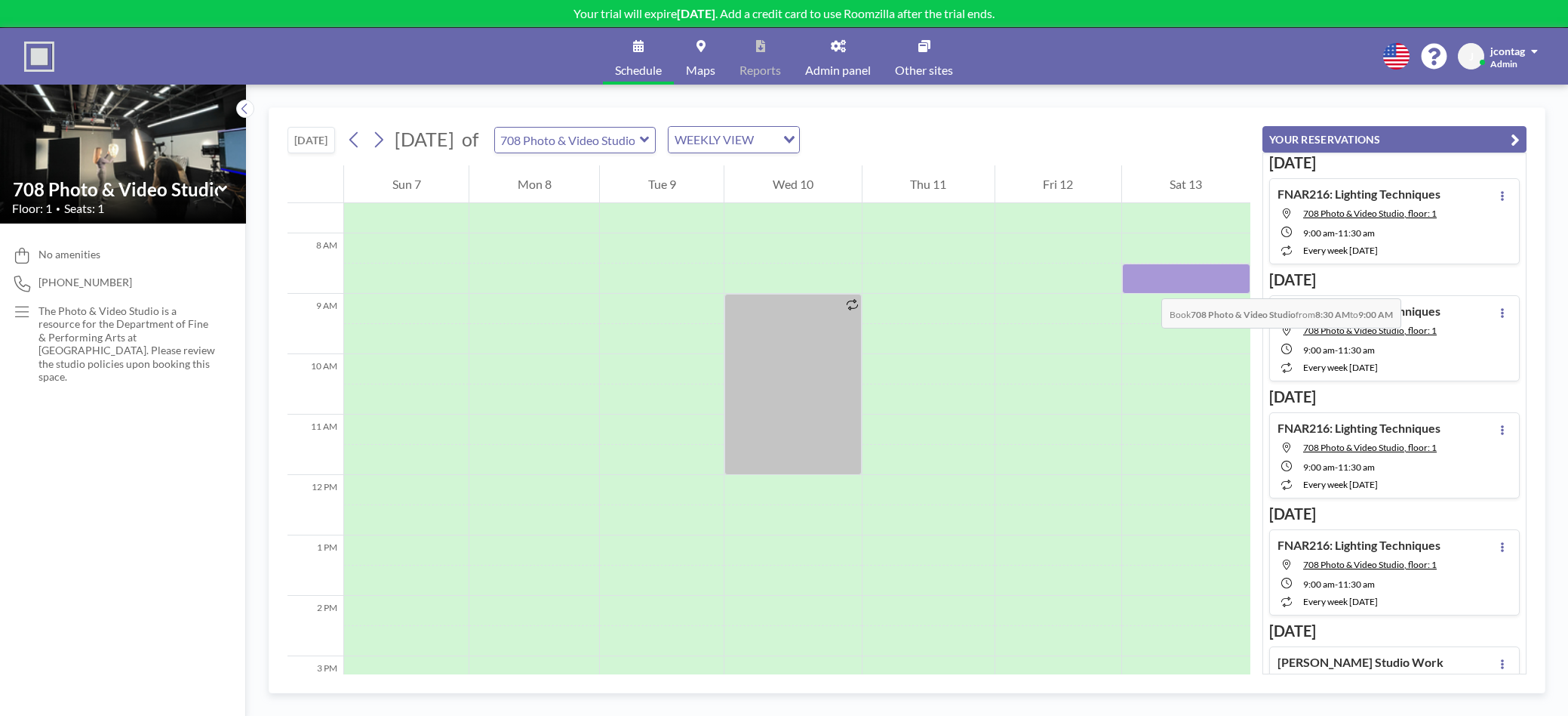
click at [1146, 284] on div at bounding box center [1186, 278] width 128 height 30
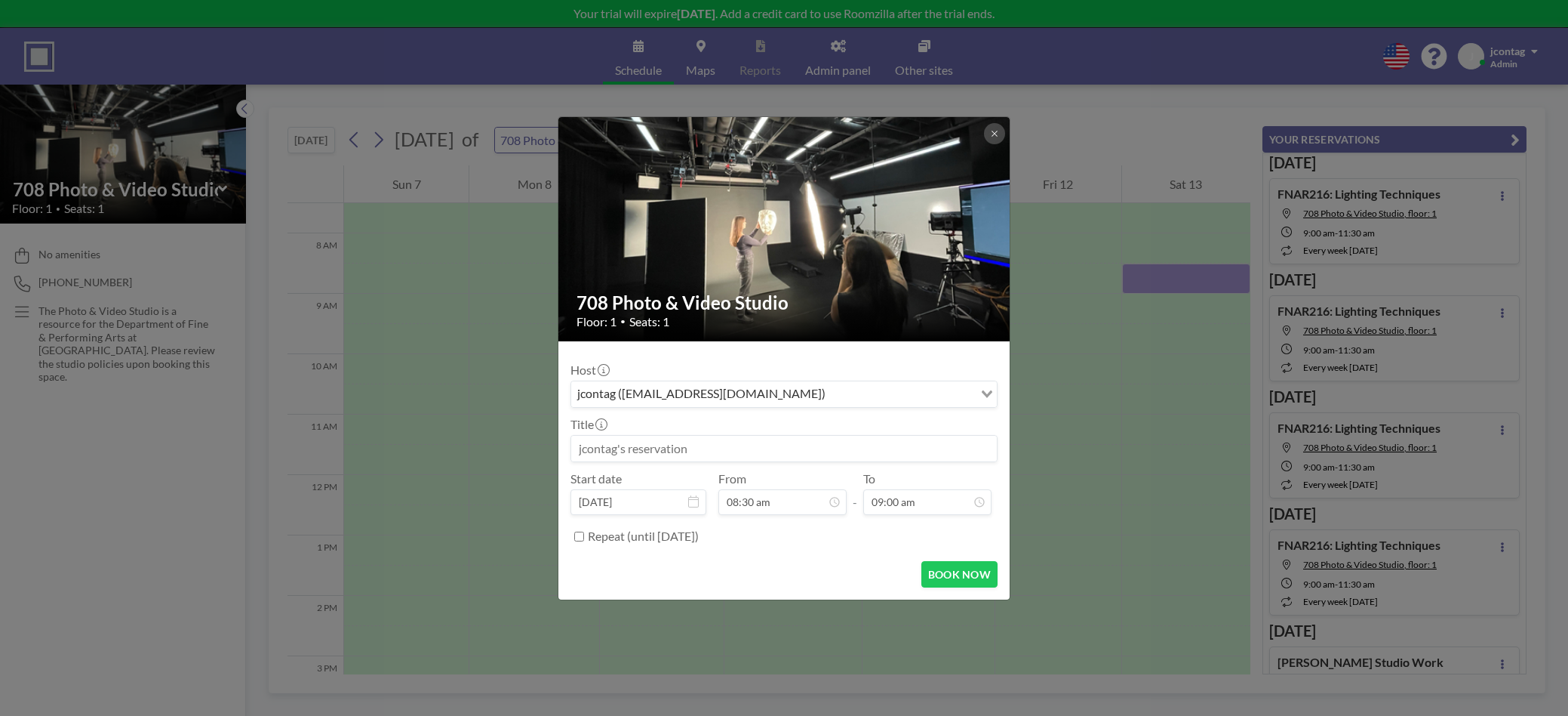
click at [580, 445] on input at bounding box center [784, 448] width 426 height 25
type input "Final Critique: Lighting Techniques"
click at [881, 504] on input "09:00 am" at bounding box center [927, 502] width 128 height 25
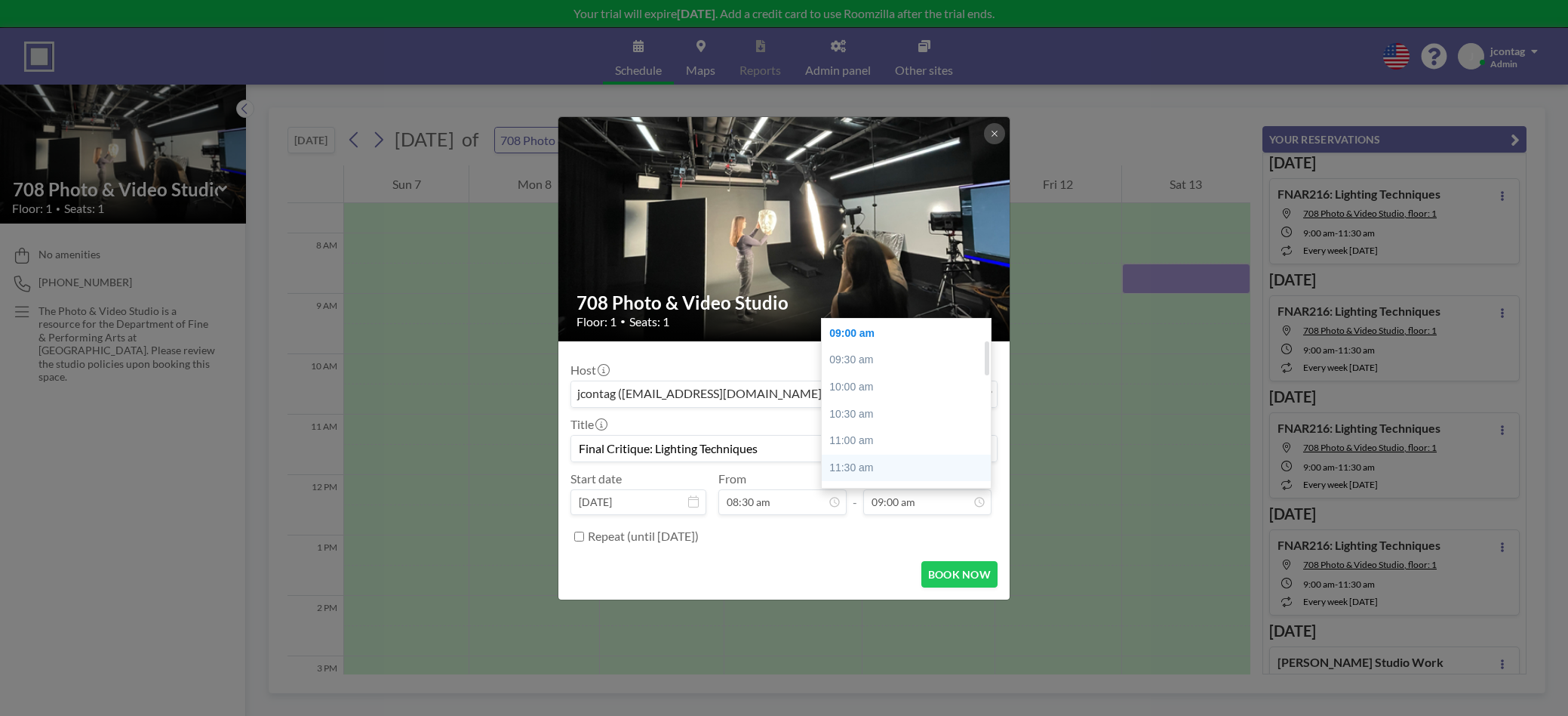
click at [867, 458] on div "11:30 am" at bounding box center [908, 468] width 173 height 27
type input "11:30 am"
click at [889, 504] on input "11:30 am" at bounding box center [927, 502] width 128 height 25
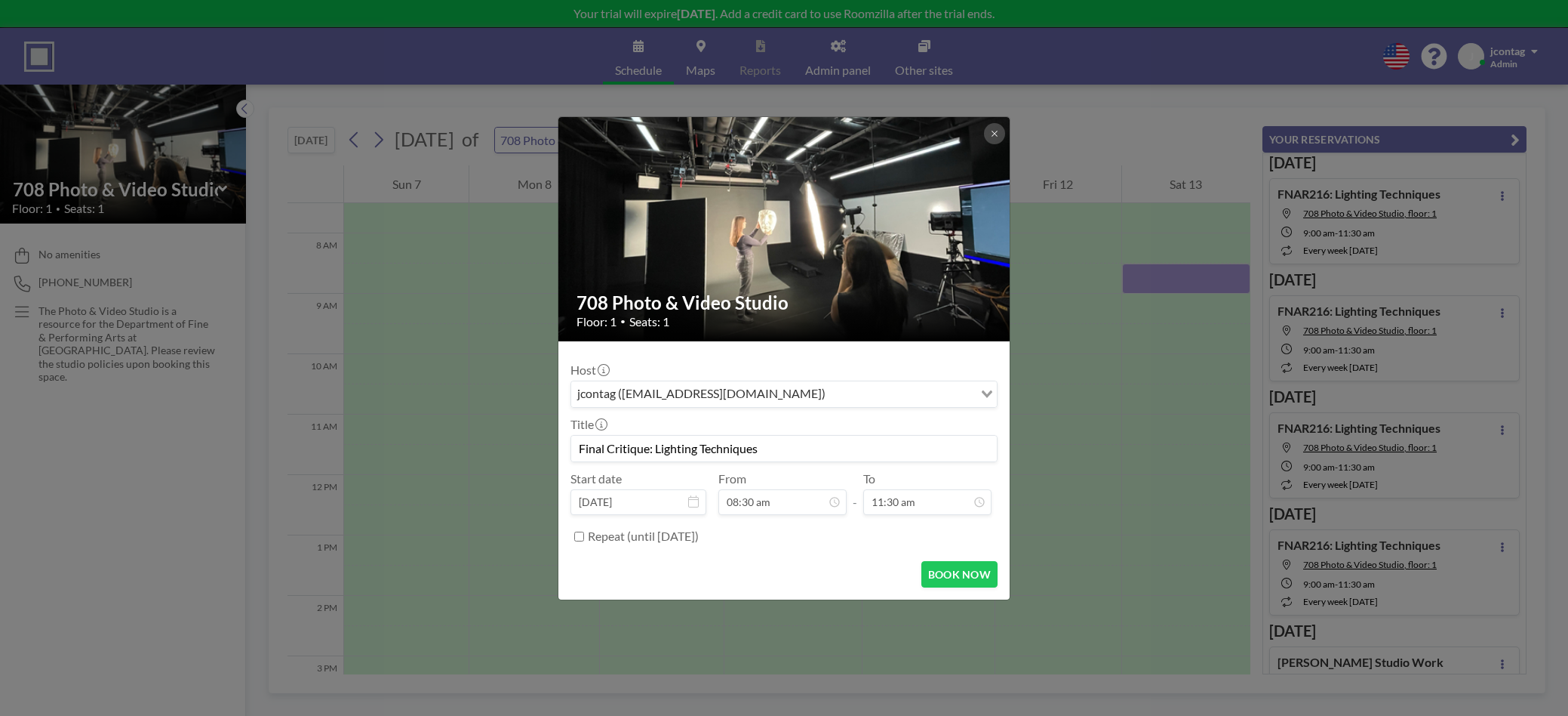
click at [886, 554] on form "Host jcontag (jcontag@luc.edu) Loading... Title Final Critique: Lighting Techni…" at bounding box center [784, 470] width 451 height 258
click at [942, 569] on button "BOOK NOW" at bounding box center [960, 573] width 76 height 26
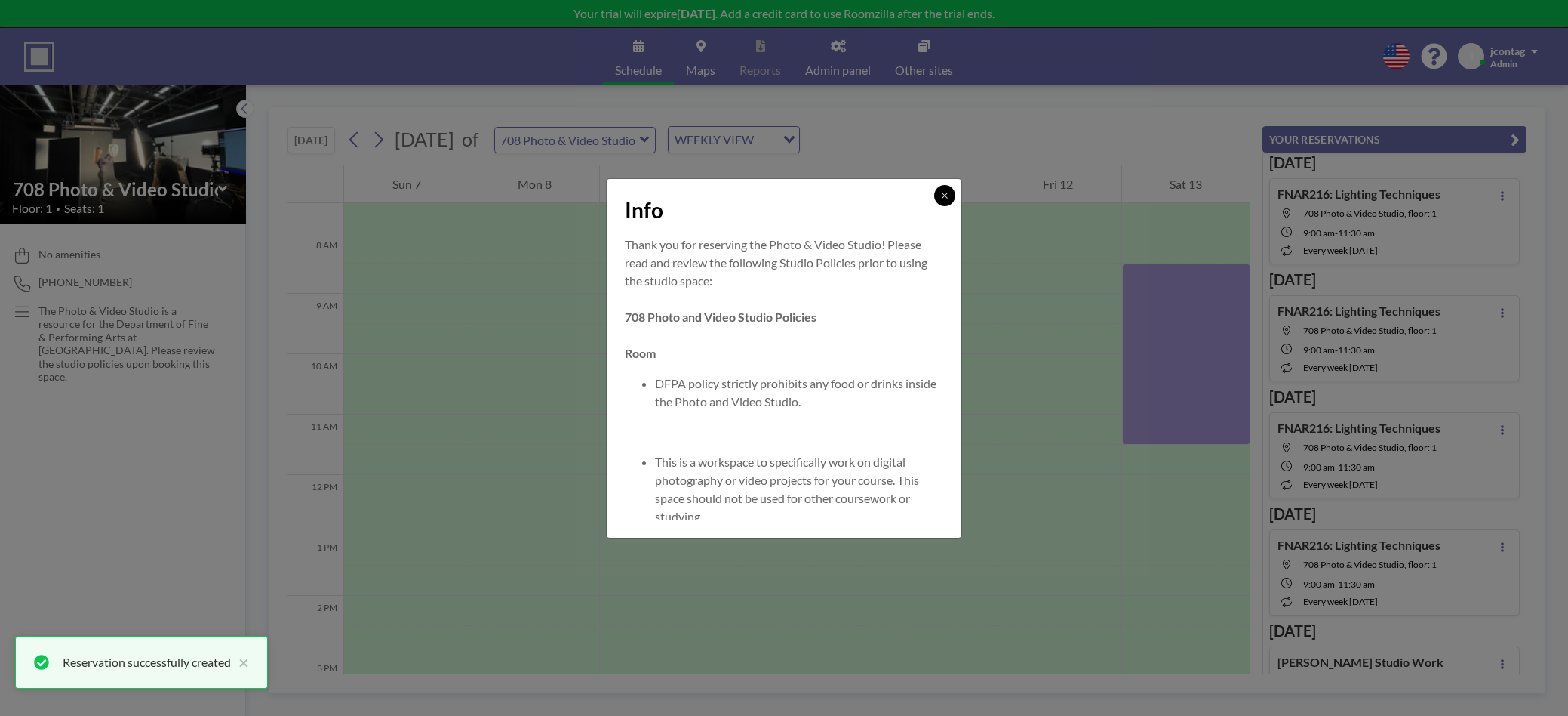
click at [946, 198] on icon at bounding box center [945, 196] width 9 height 9
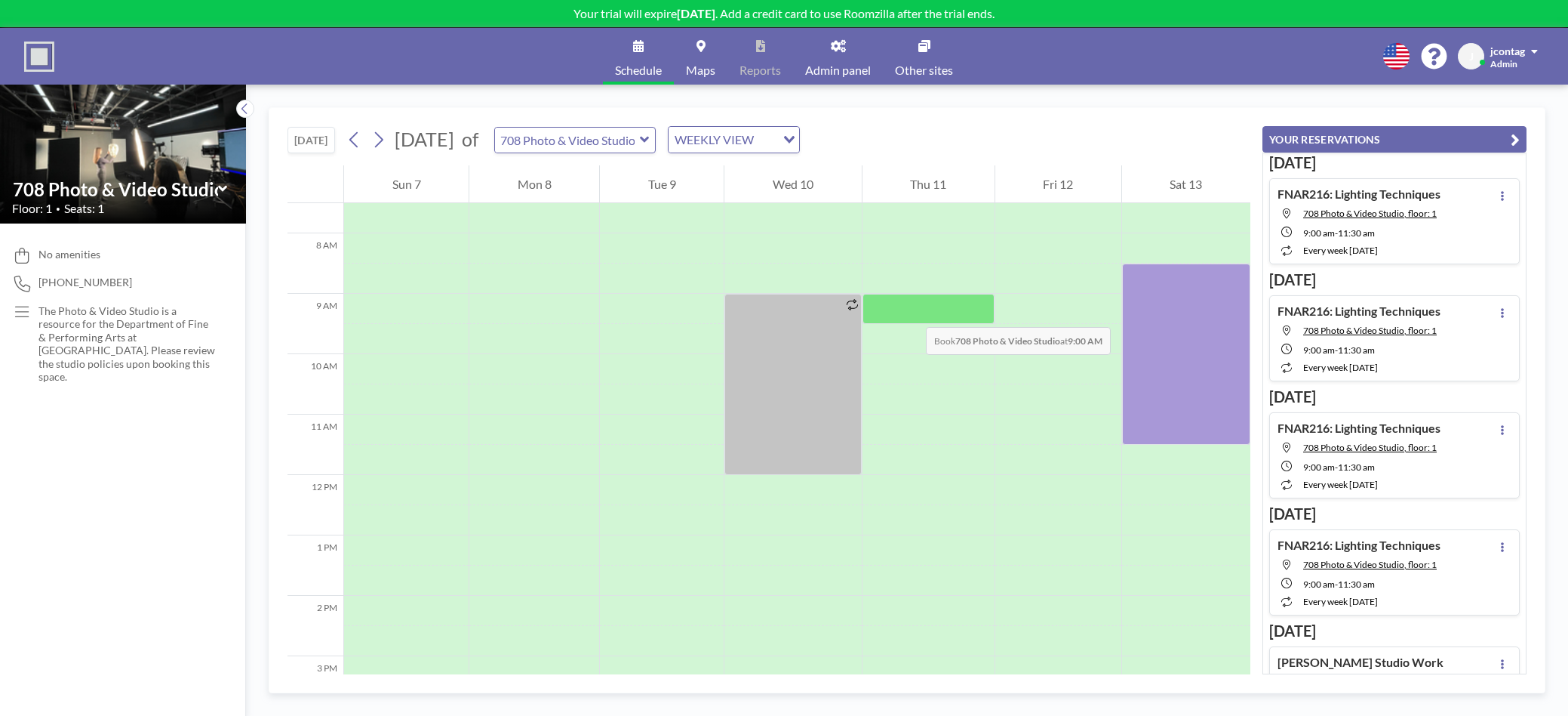
click at [911, 312] on div at bounding box center [929, 308] width 132 height 30
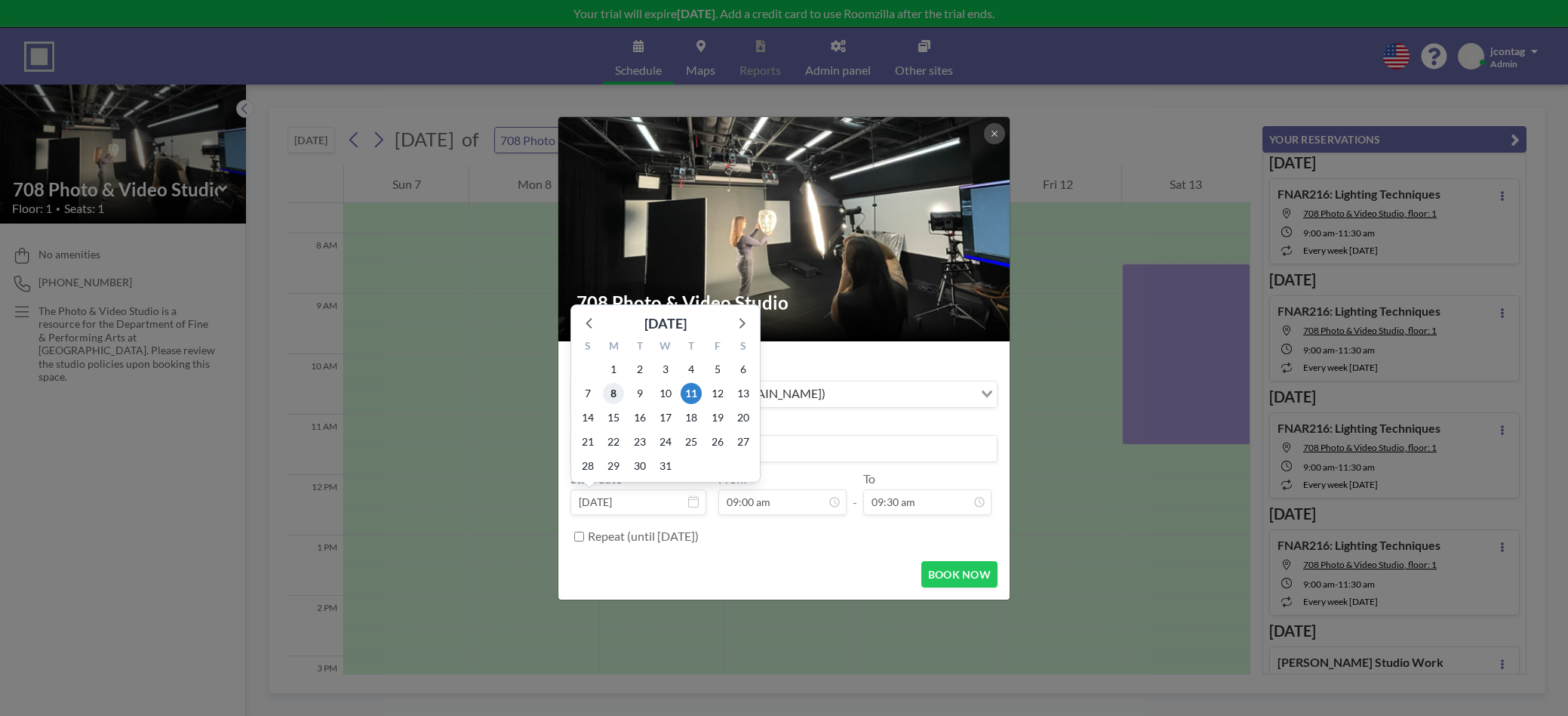
click at [615, 397] on span "8" at bounding box center [613, 393] width 21 height 21
type input "Dec 8, 2025"
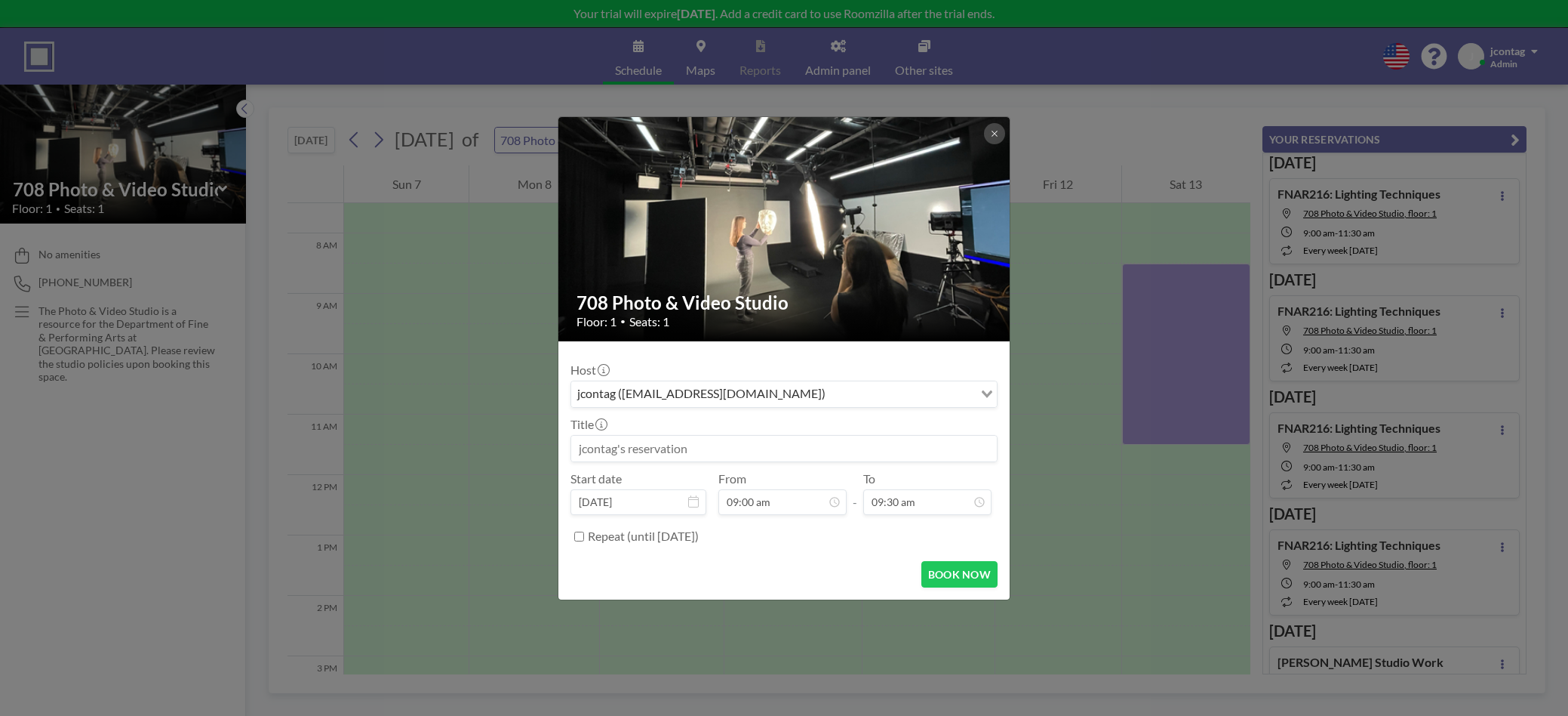
click at [622, 441] on input at bounding box center [784, 448] width 426 height 25
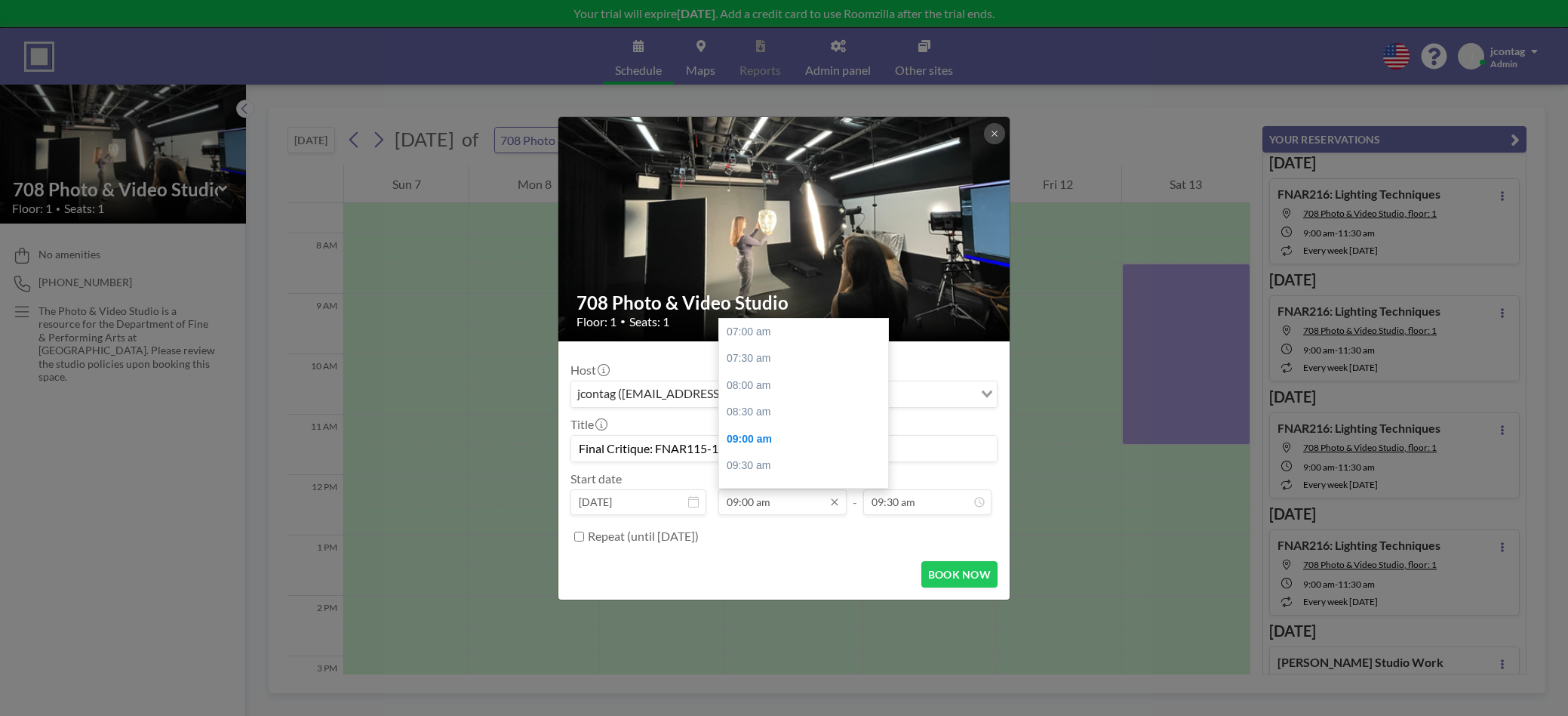
scroll to position [106, 0]
type input "Final Critique: FNAR115-104"
click at [786, 508] on input "09:00 am" at bounding box center [783, 502] width 128 height 25
click at [759, 344] on div "08:30 am" at bounding box center [806, 345] width 173 height 27
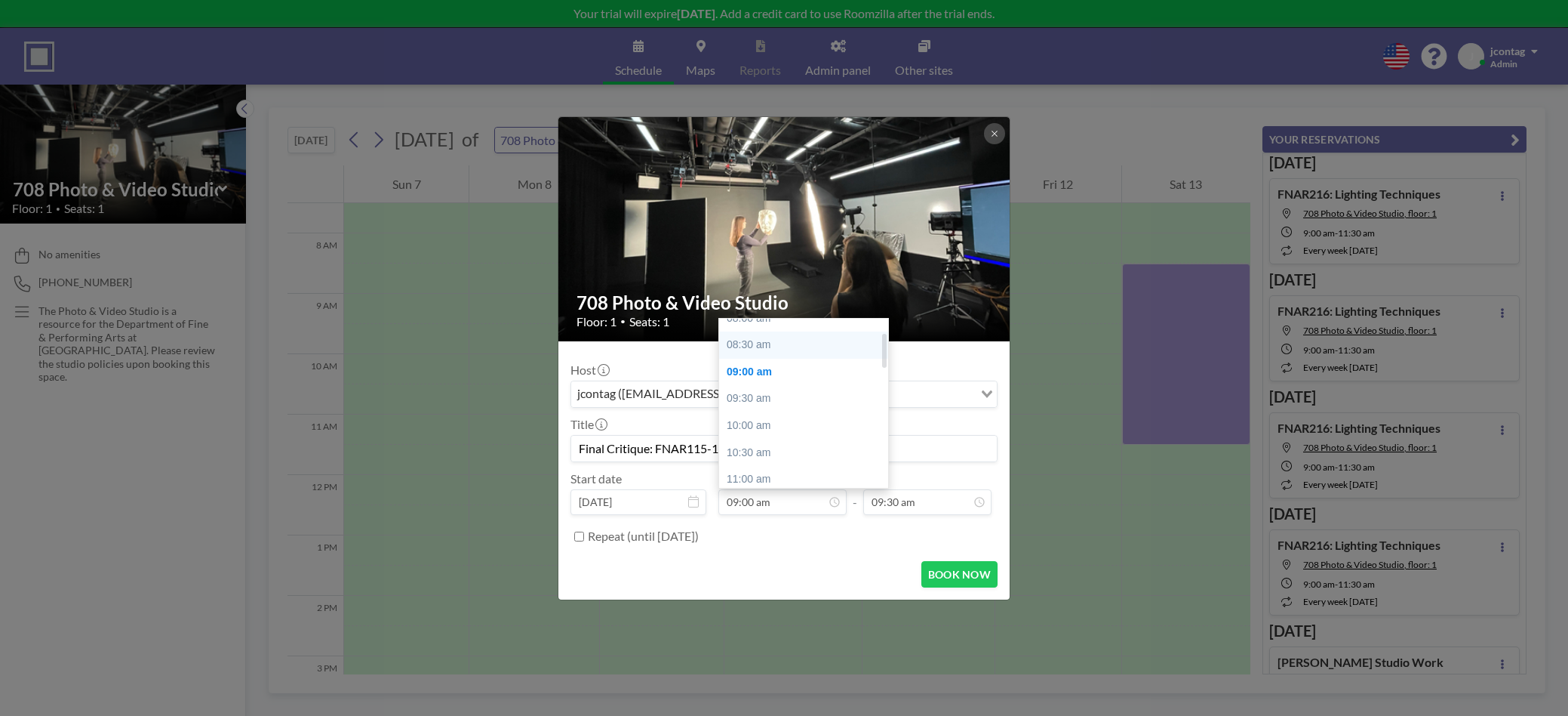
type input "08:30 am"
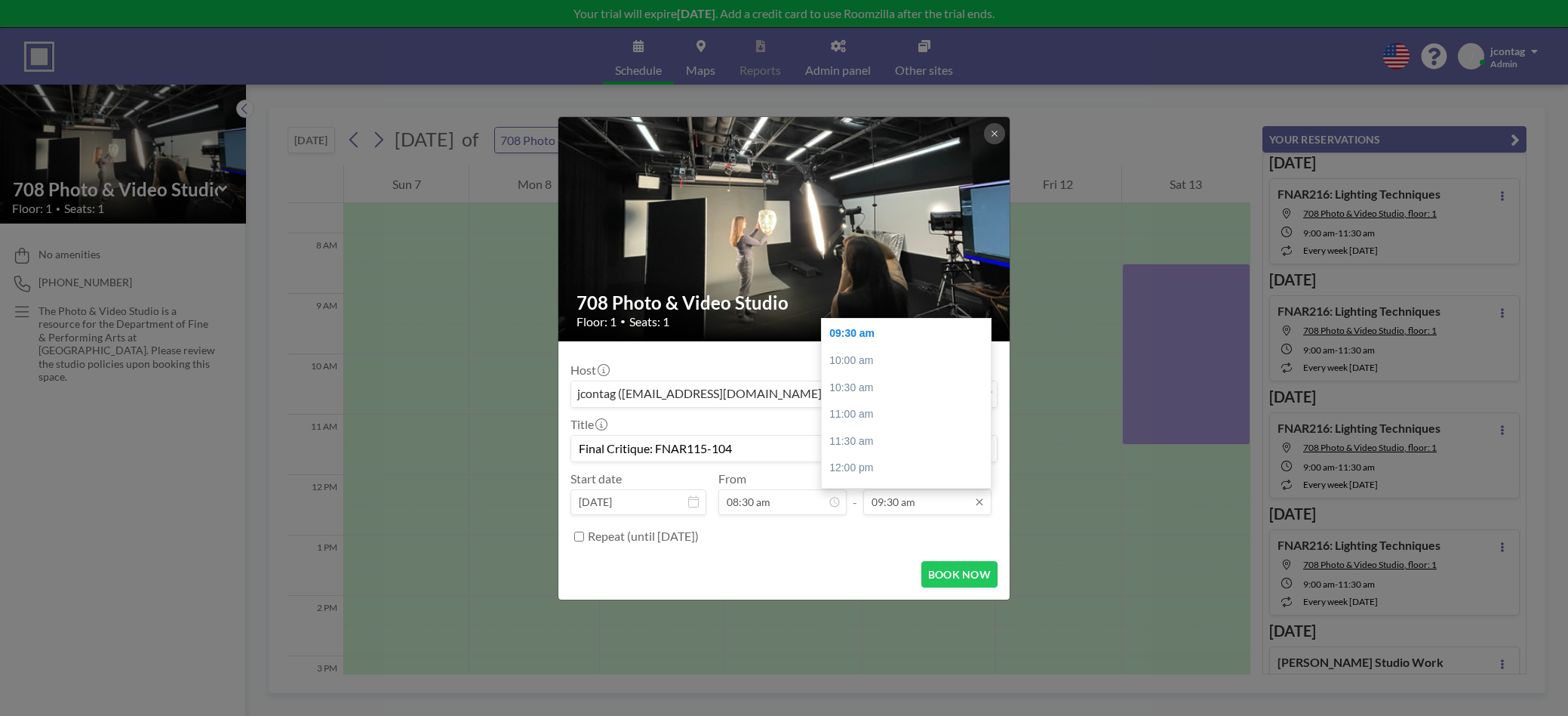
click at [904, 505] on input "09:30 am" at bounding box center [927, 502] width 128 height 25
click at [865, 432] on div "11:30 am" at bounding box center [908, 426] width 173 height 27
type input "11:30 am"
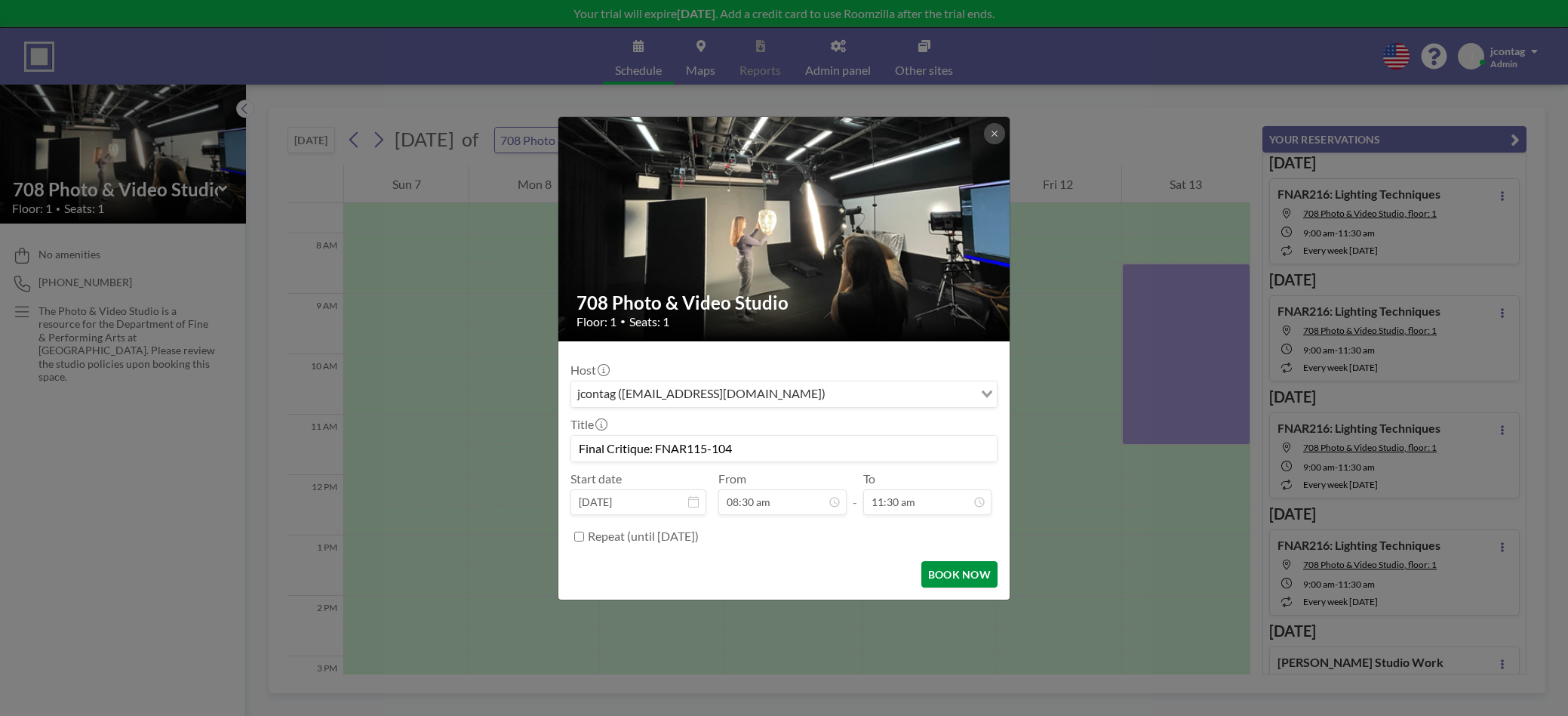
click at [949, 575] on button "BOOK NOW" at bounding box center [960, 573] width 76 height 26
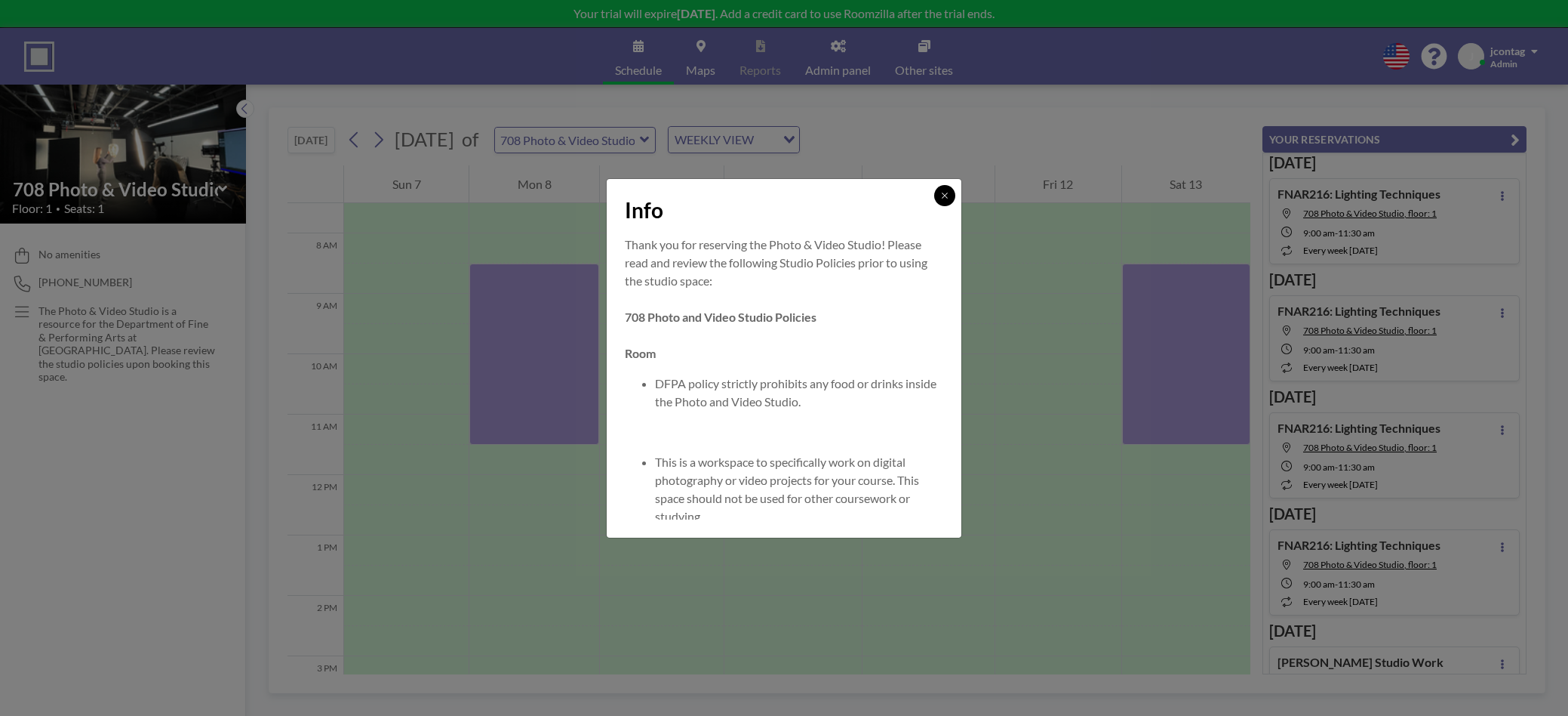
click at [943, 196] on icon at bounding box center [945, 196] width 9 height 9
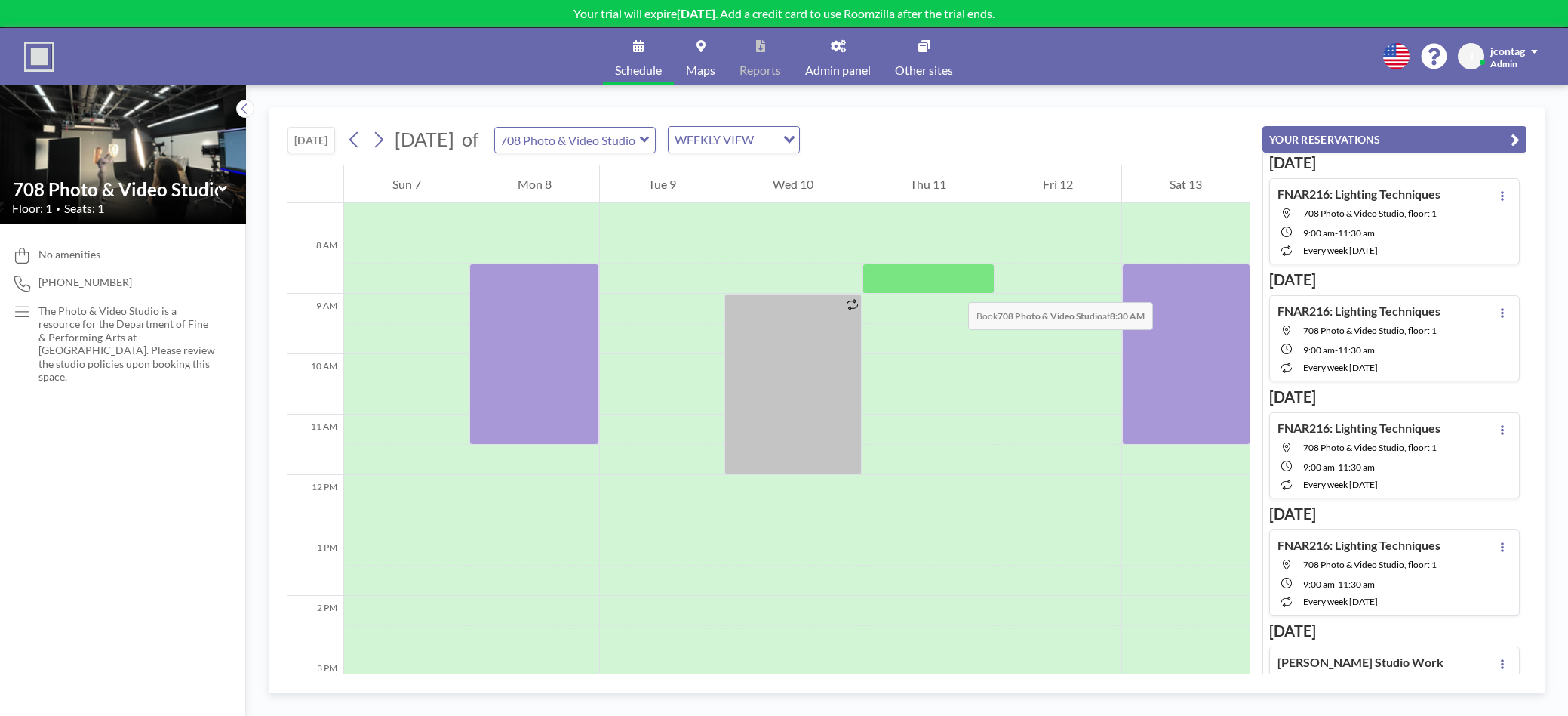
click at [953, 287] on div at bounding box center [929, 278] width 132 height 30
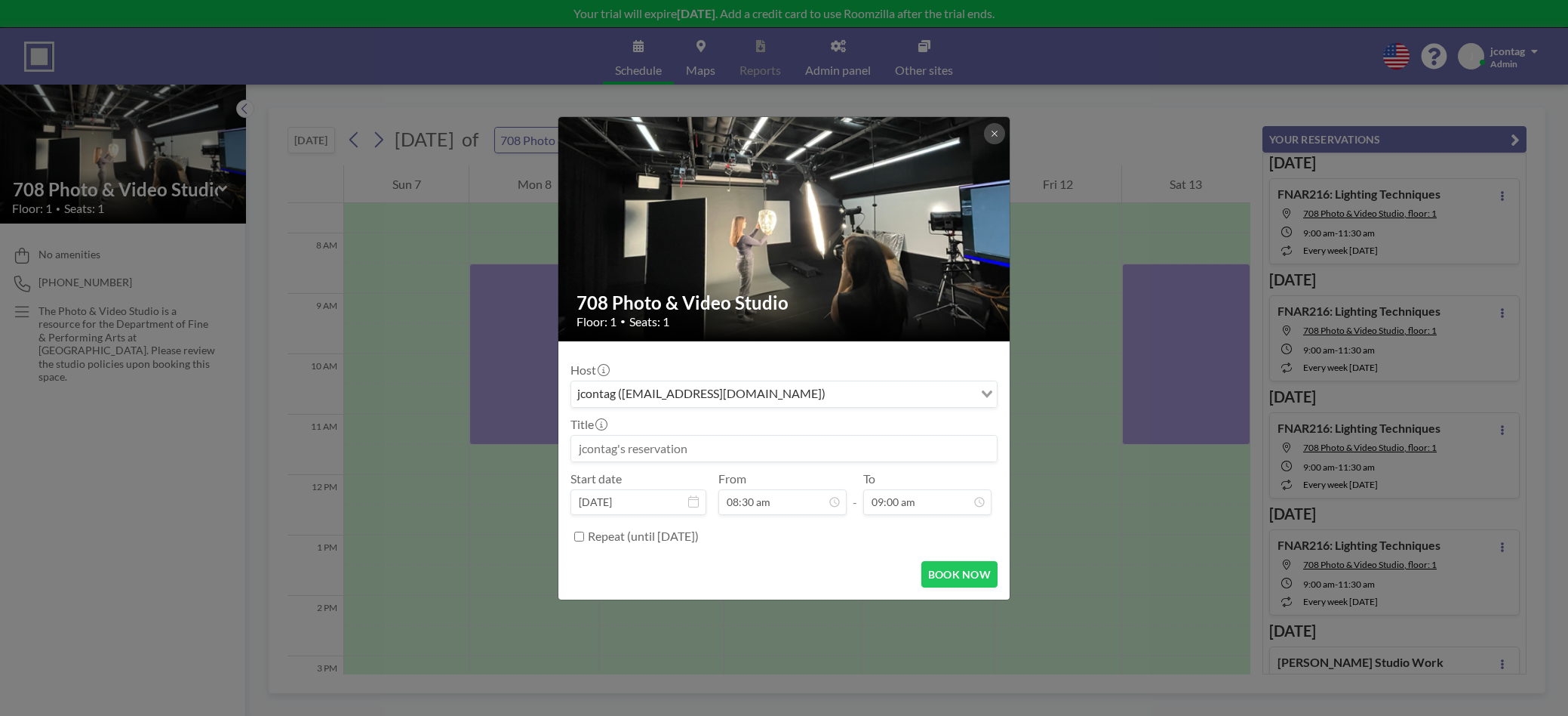
click at [615, 453] on input at bounding box center [784, 448] width 426 height 25
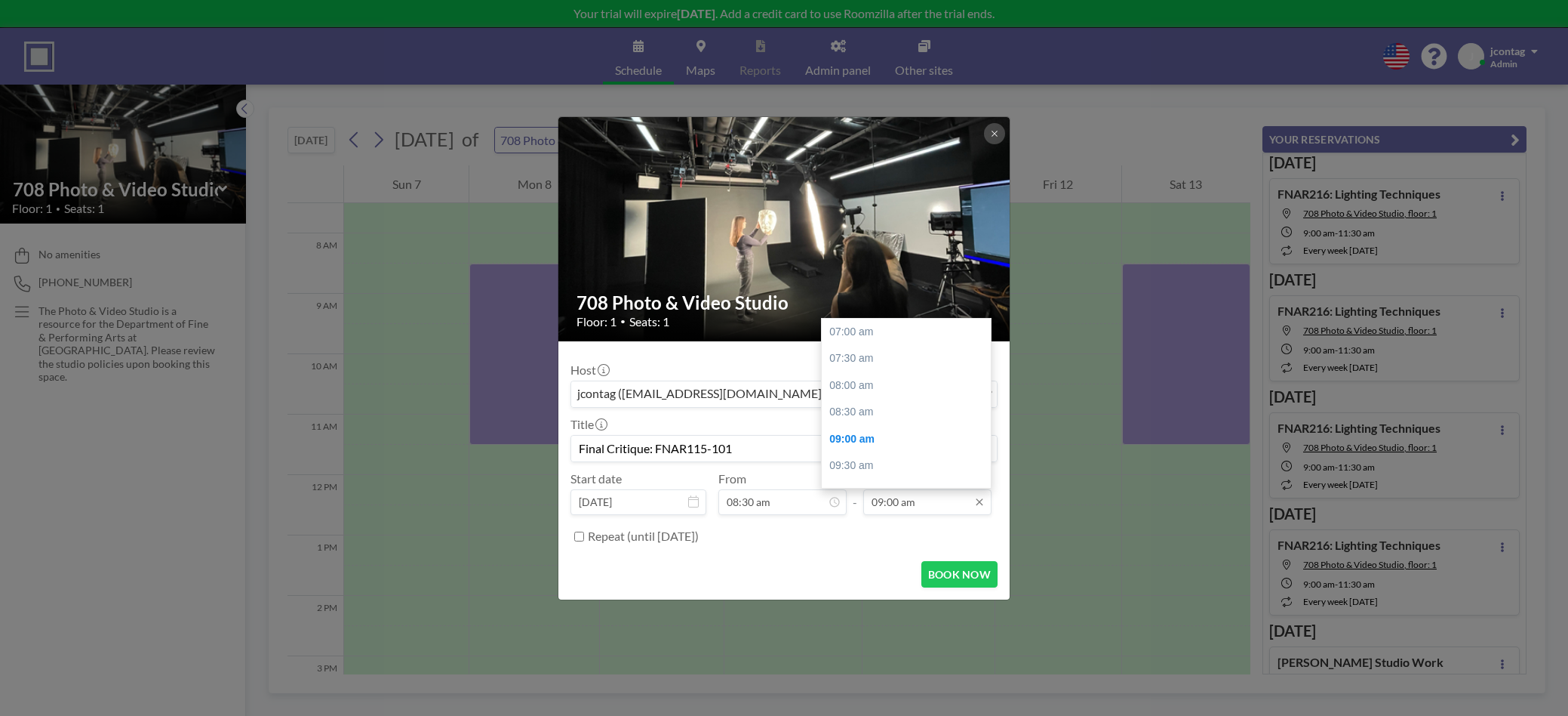
scroll to position [106, 0]
type input "Final Critique: FNAR115-101"
click at [930, 507] on input "09:00 am" at bounding box center [927, 502] width 128 height 25
click at [871, 366] on div "11:30 am" at bounding box center [908, 365] width 173 height 27
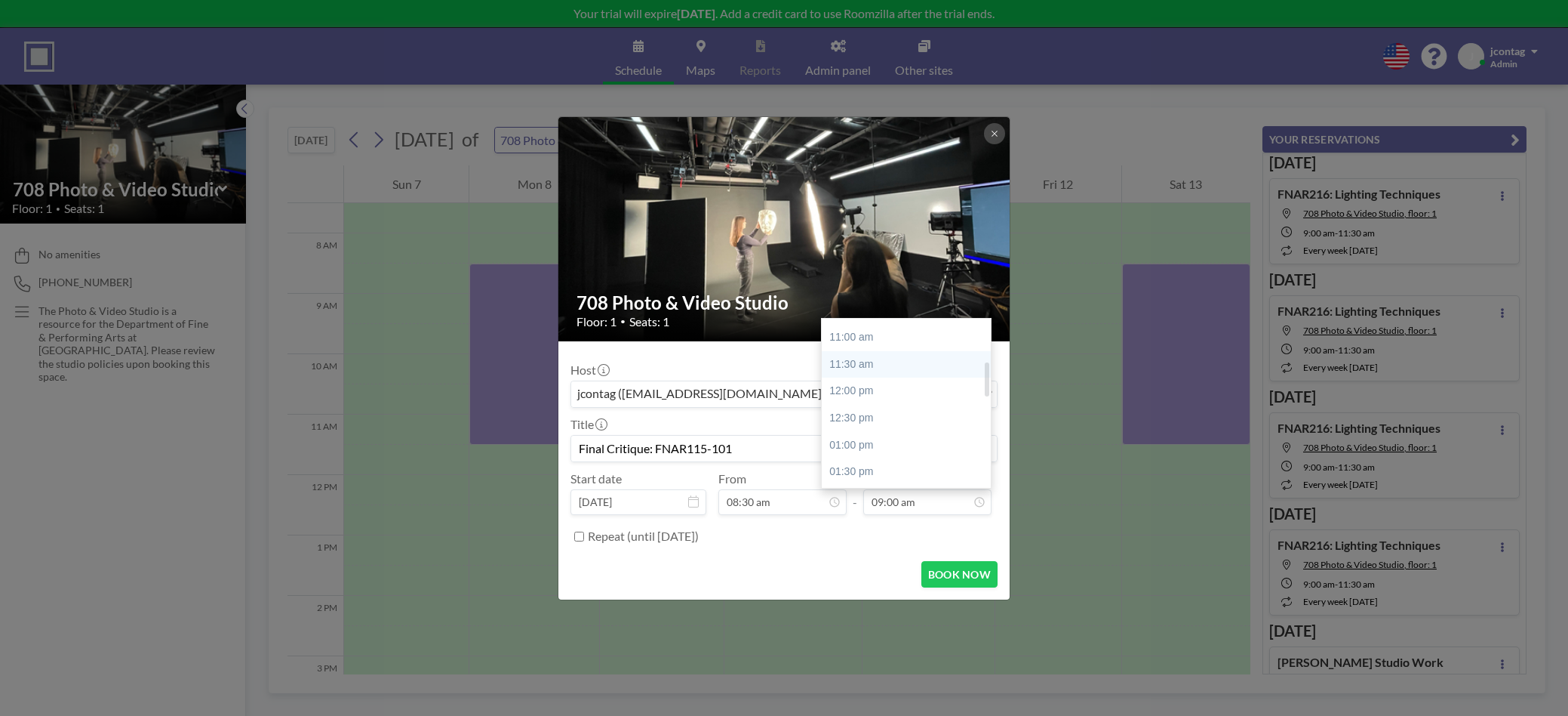
type input "11:30 am"
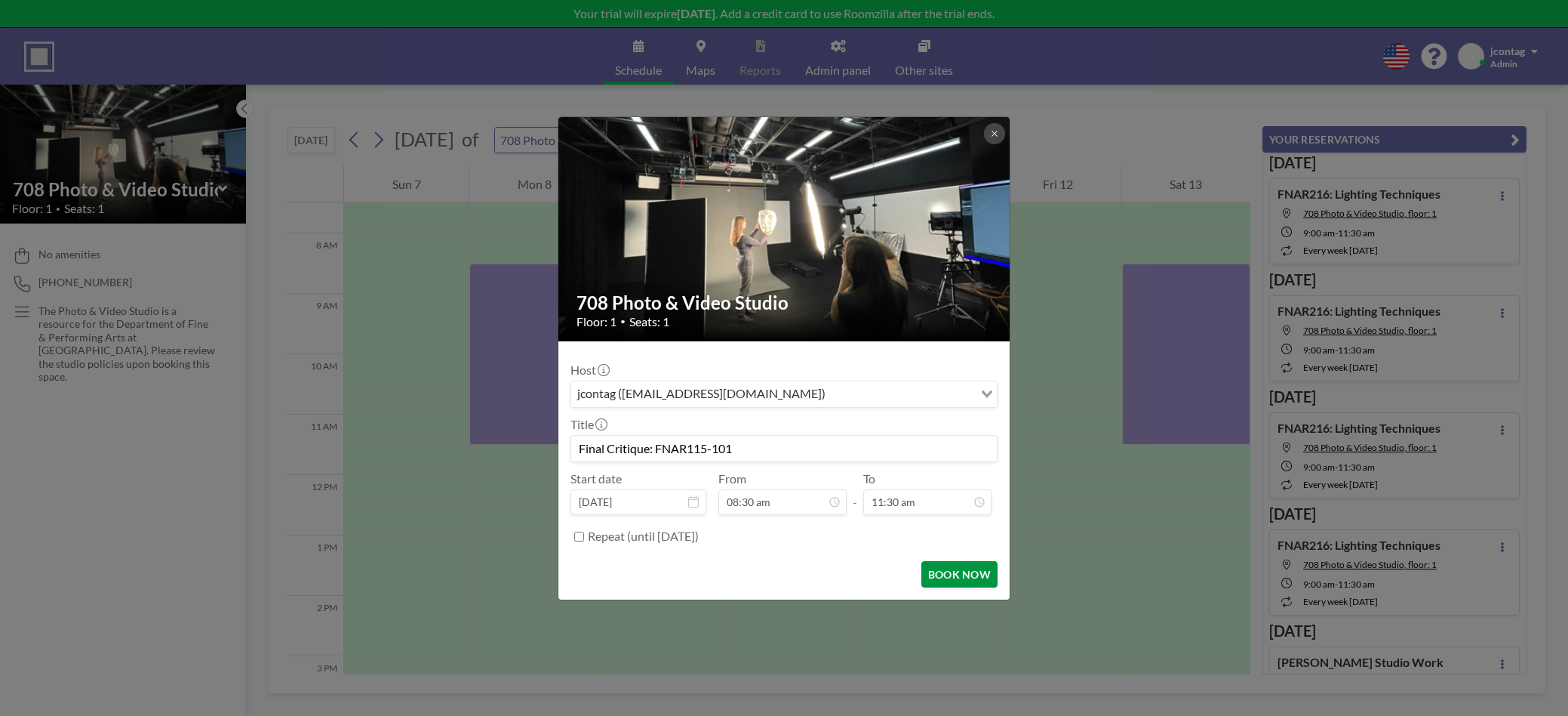
click at [974, 577] on button "BOOK NOW" at bounding box center [960, 573] width 76 height 26
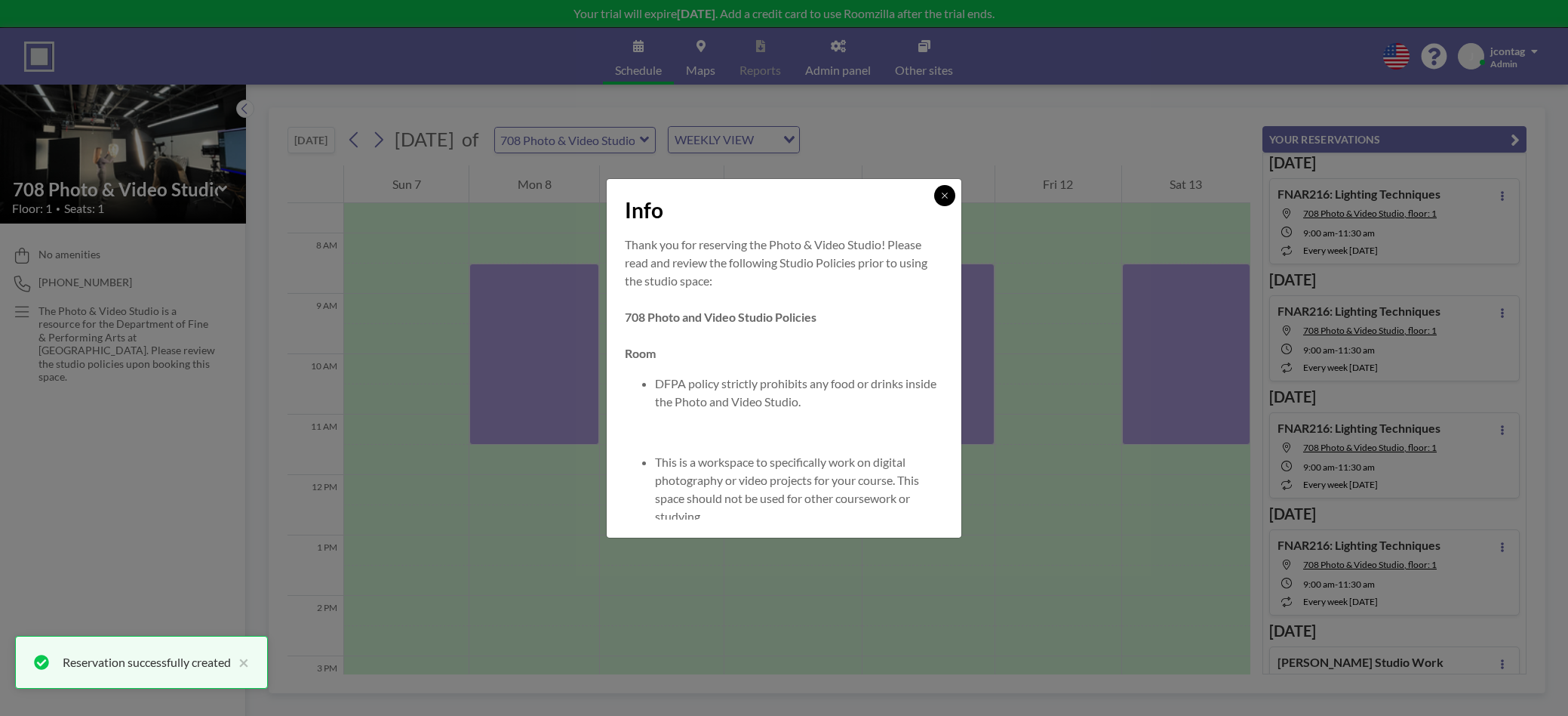
click at [949, 192] on icon at bounding box center [945, 196] width 9 height 9
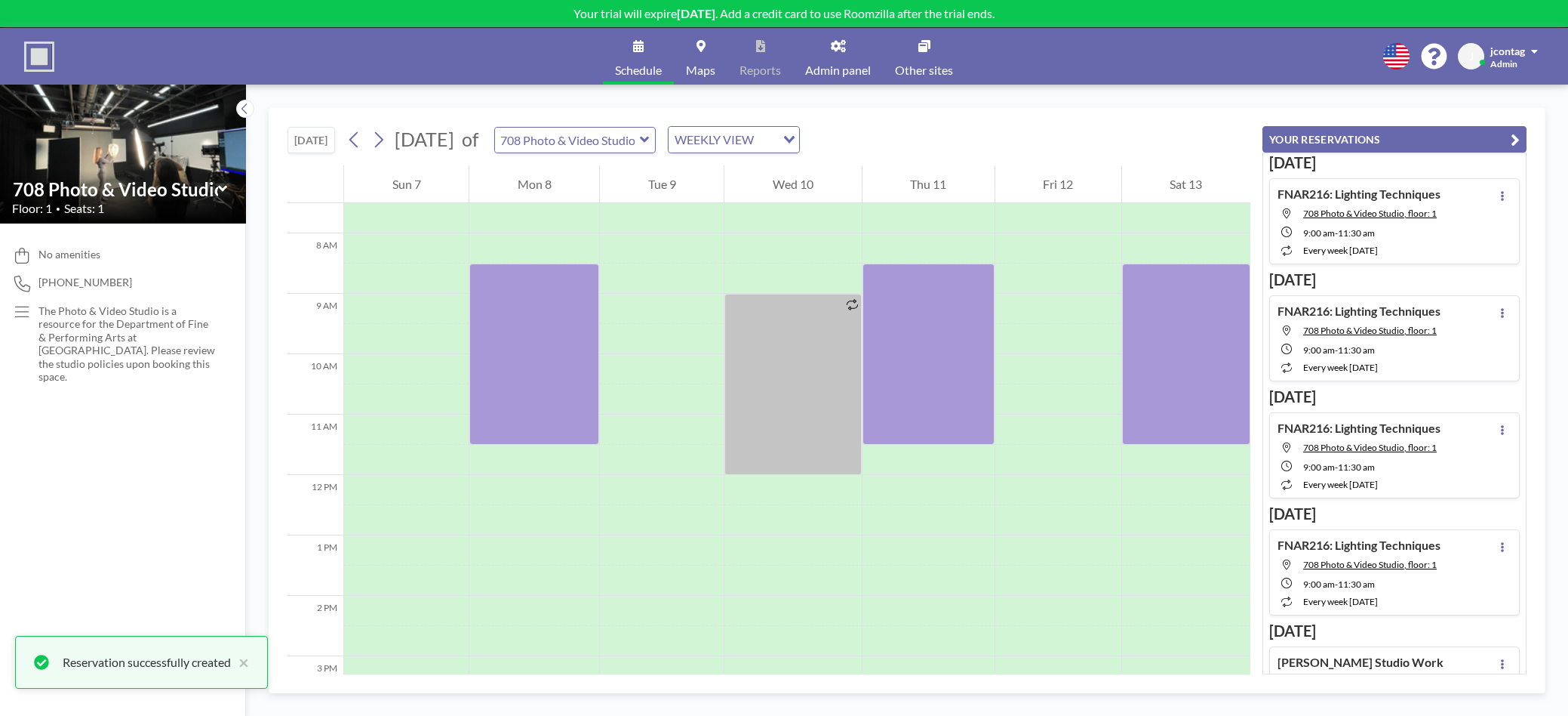
click at [445, 148] on span "December 2025" at bounding box center [424, 138] width 60 height 23
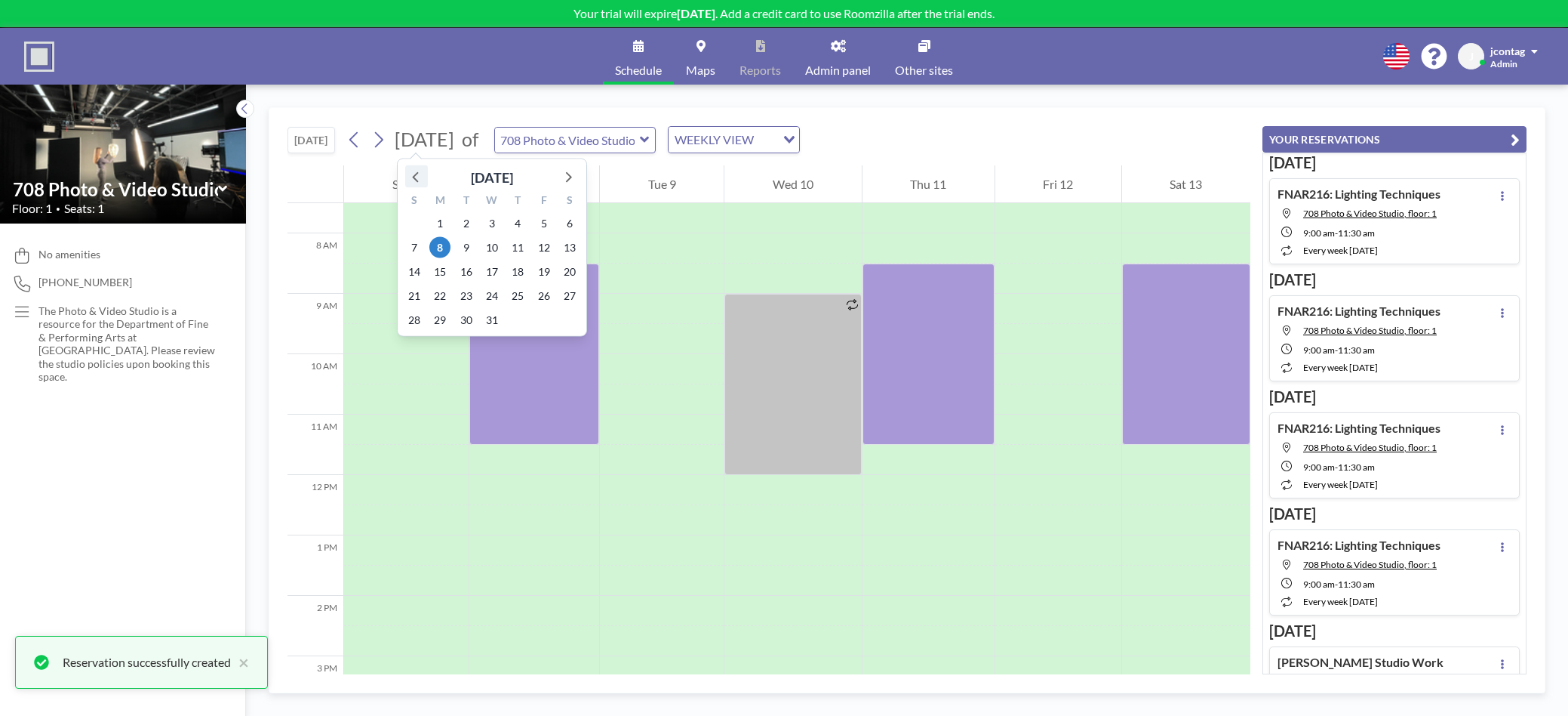
click at [426, 172] on icon at bounding box center [417, 177] width 20 height 20
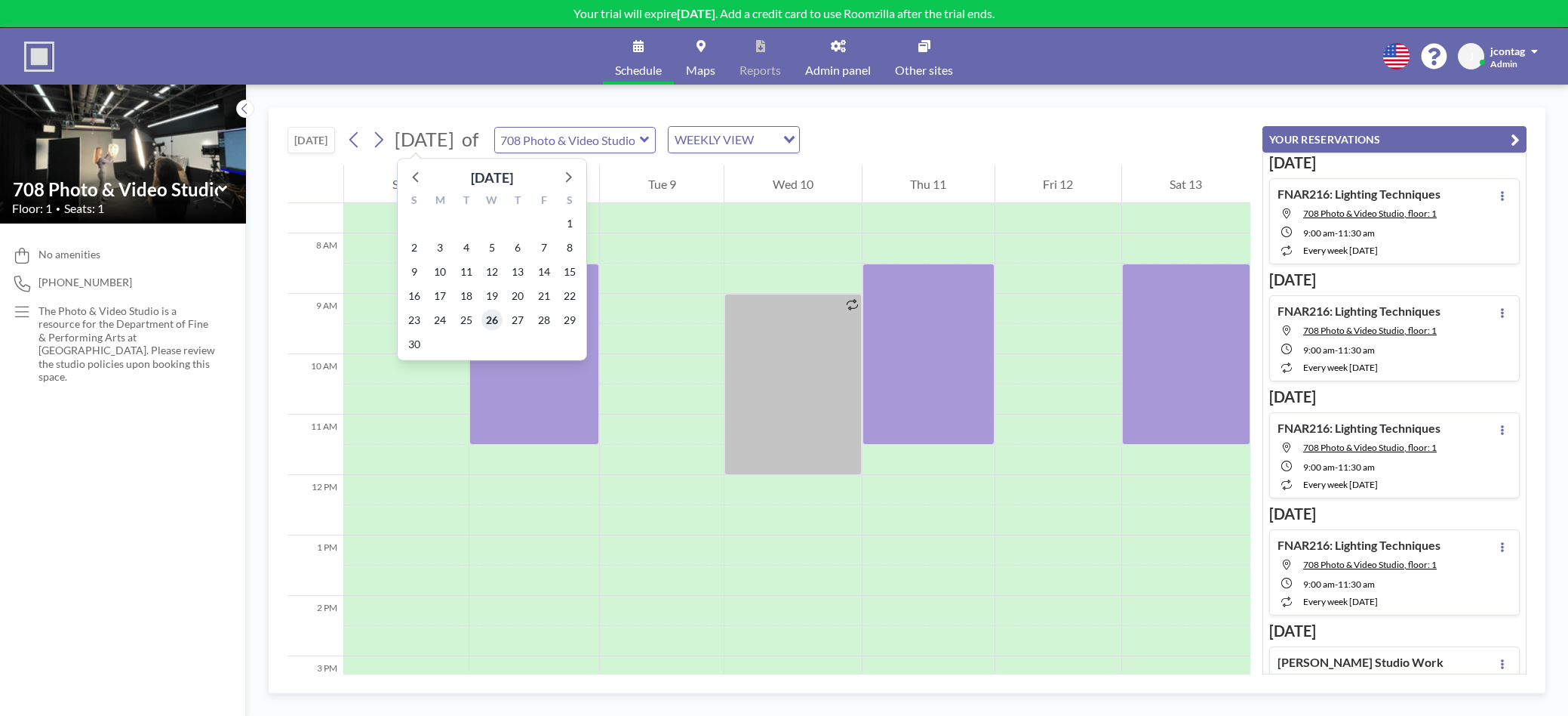
click at [490, 322] on span "26" at bounding box center [491, 320] width 21 height 21
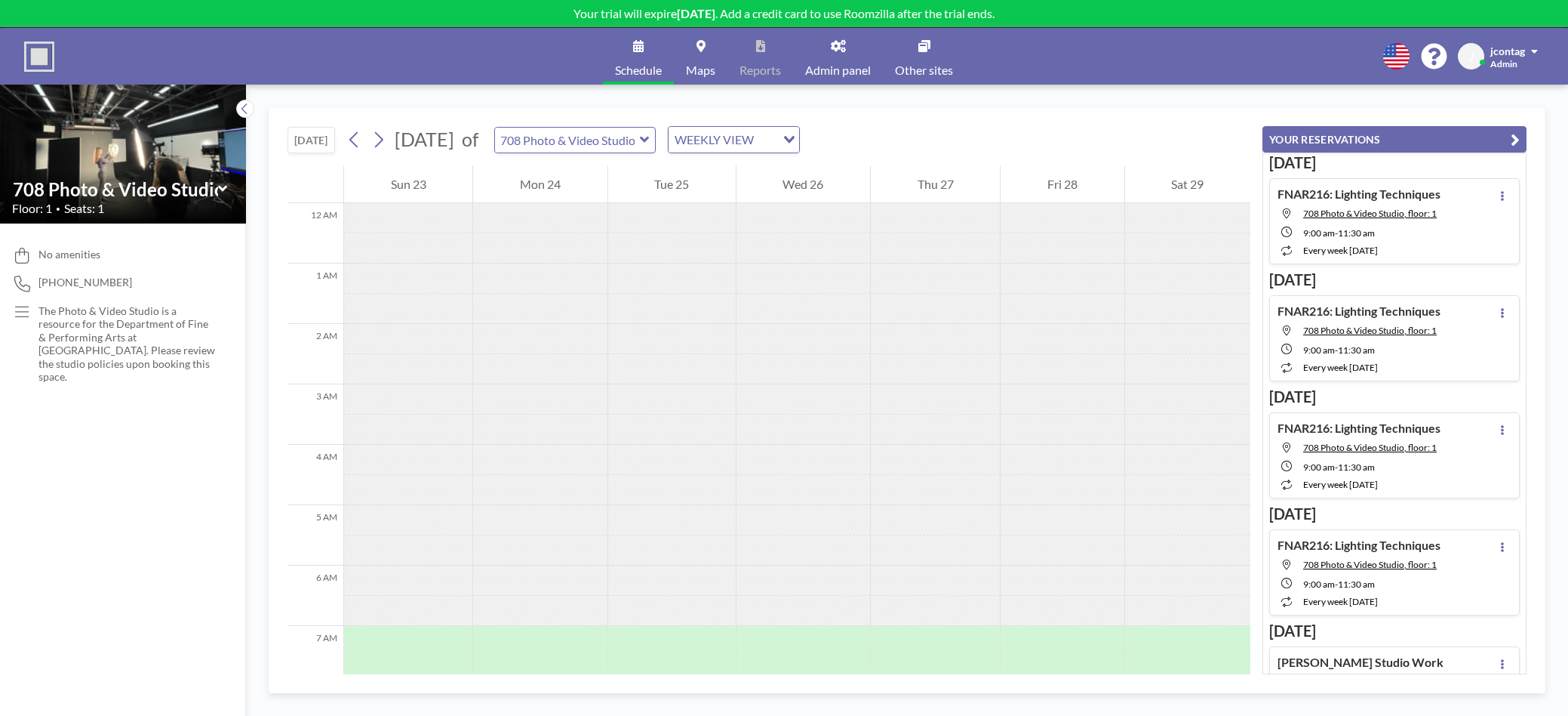
scroll to position [453, 0]
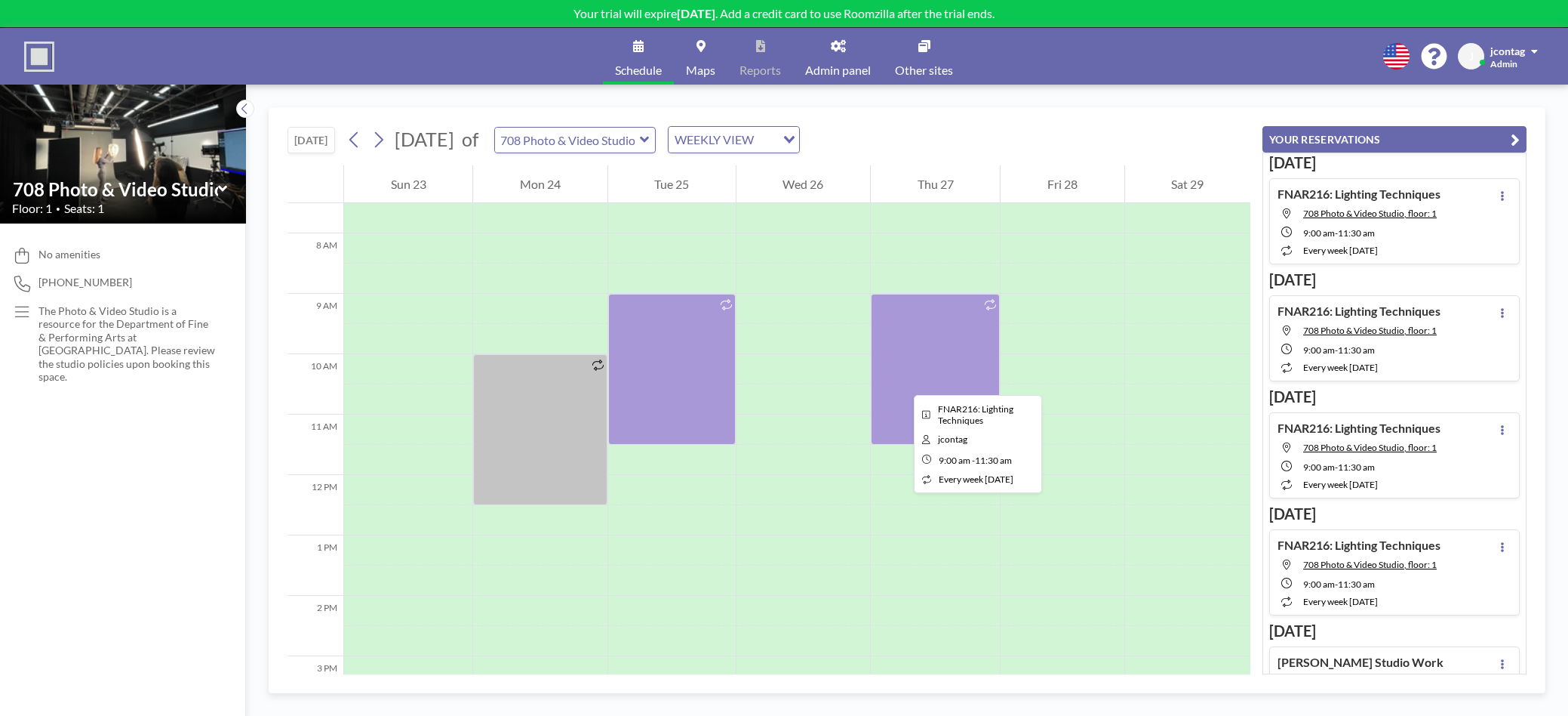
click at [902, 381] on div at bounding box center [935, 368] width 129 height 151
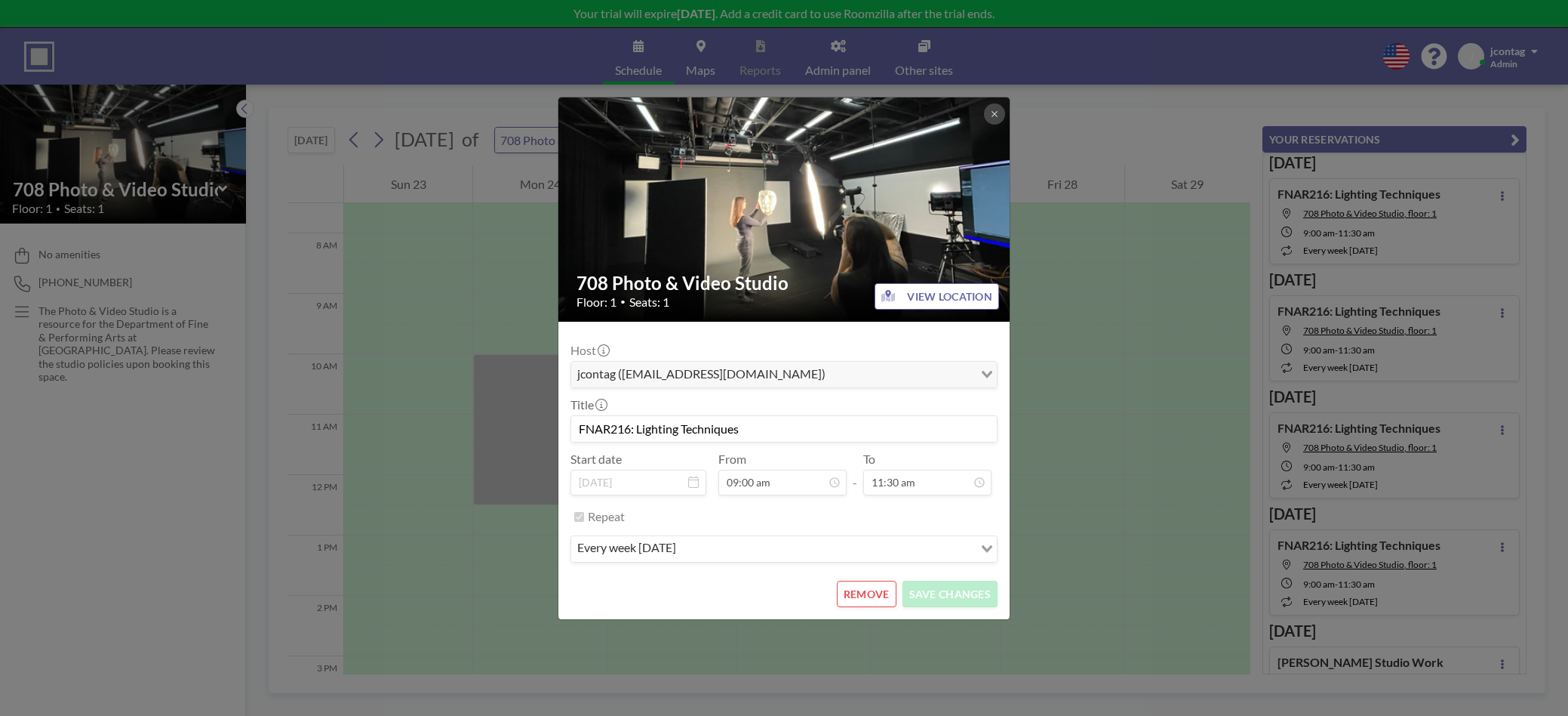
click at [844, 593] on button "REMOVE" at bounding box center [867, 593] width 60 height 26
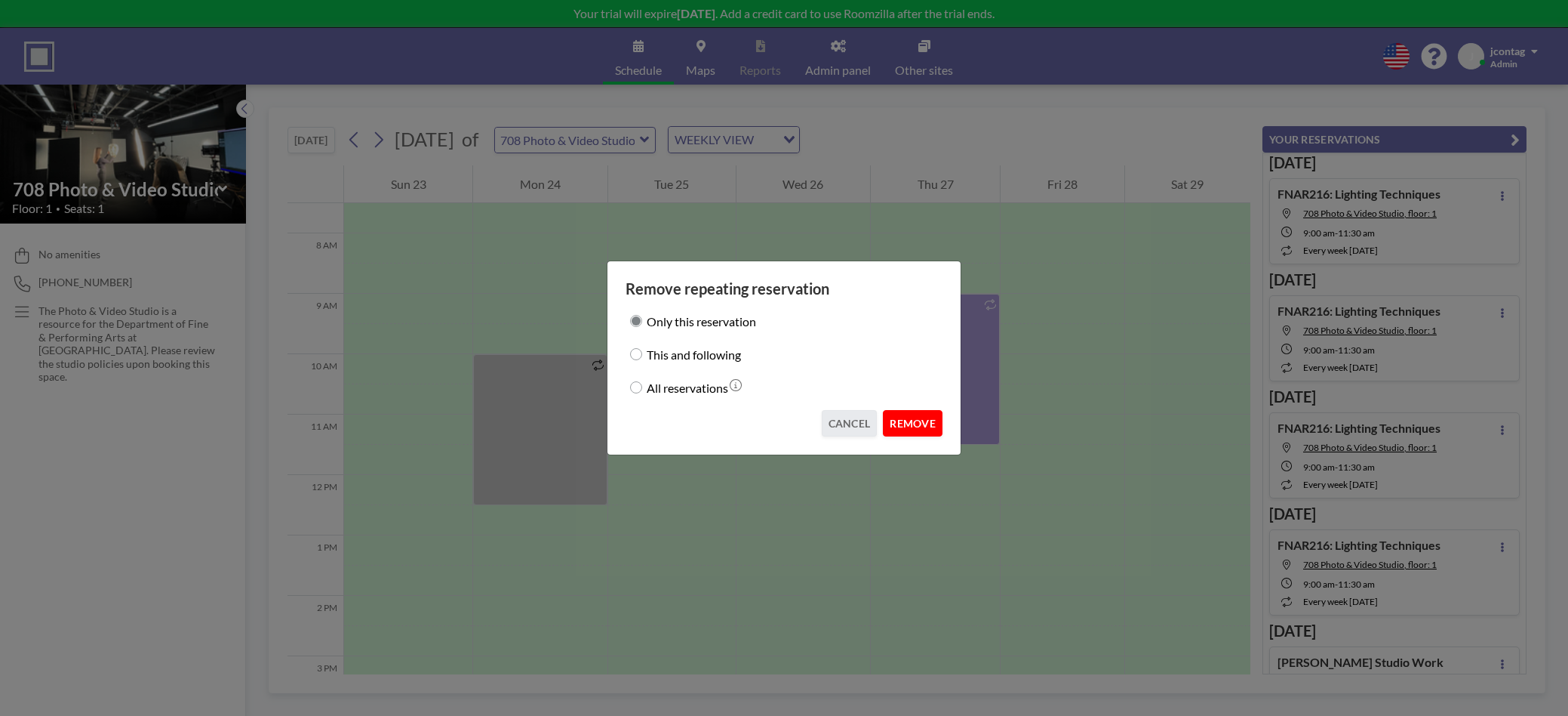
click at [922, 426] on button "REMOVE" at bounding box center [913, 423] width 60 height 26
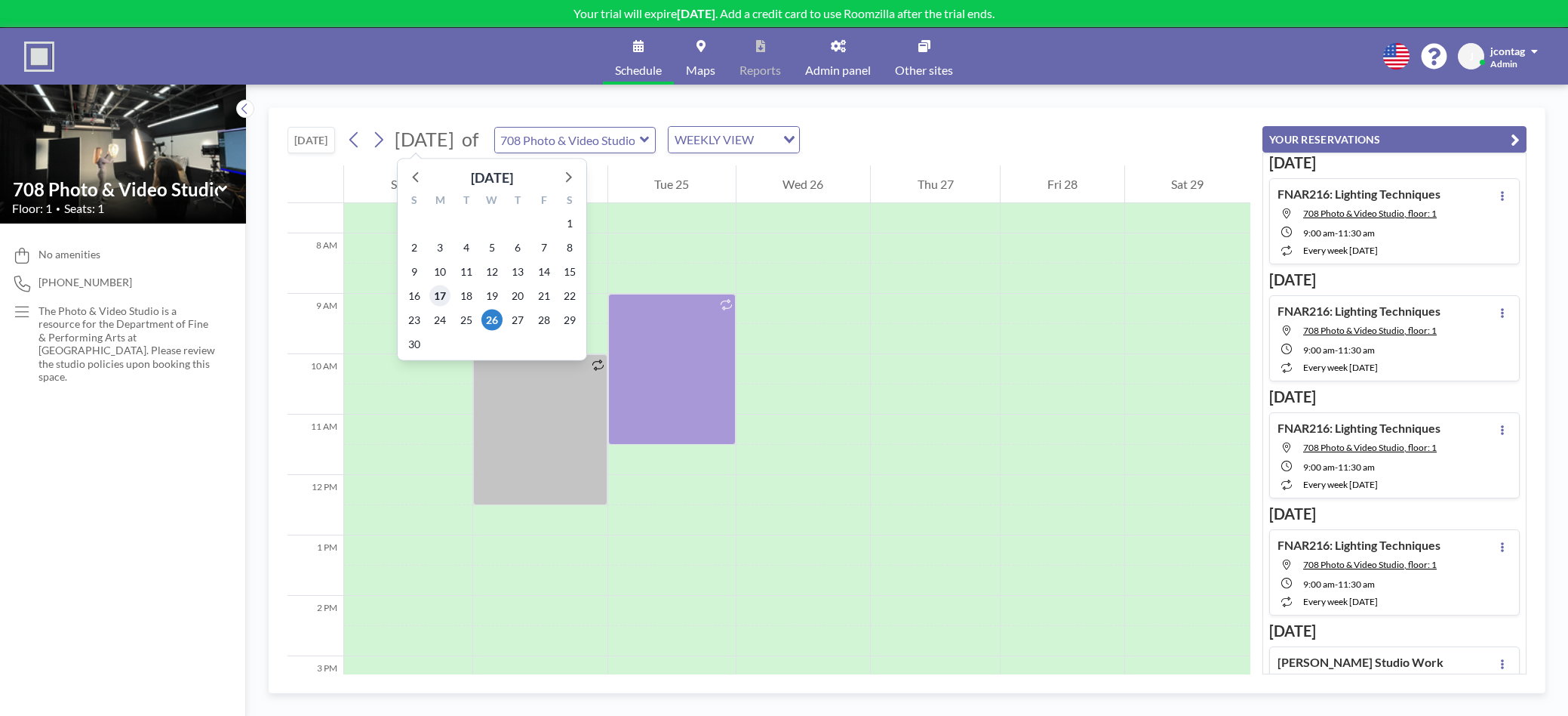
click at [441, 298] on span "17" at bounding box center [440, 295] width 21 height 21
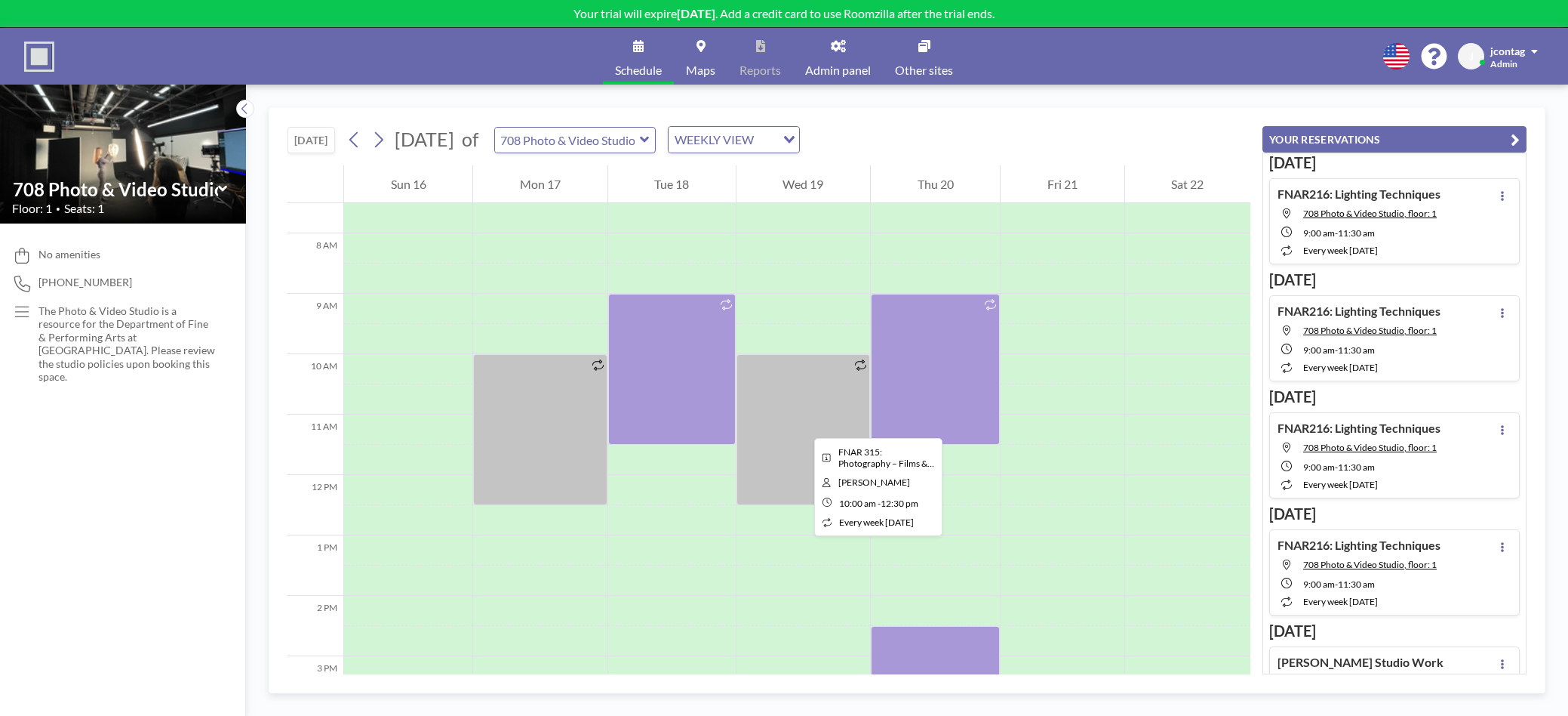
scroll to position [472, 0]
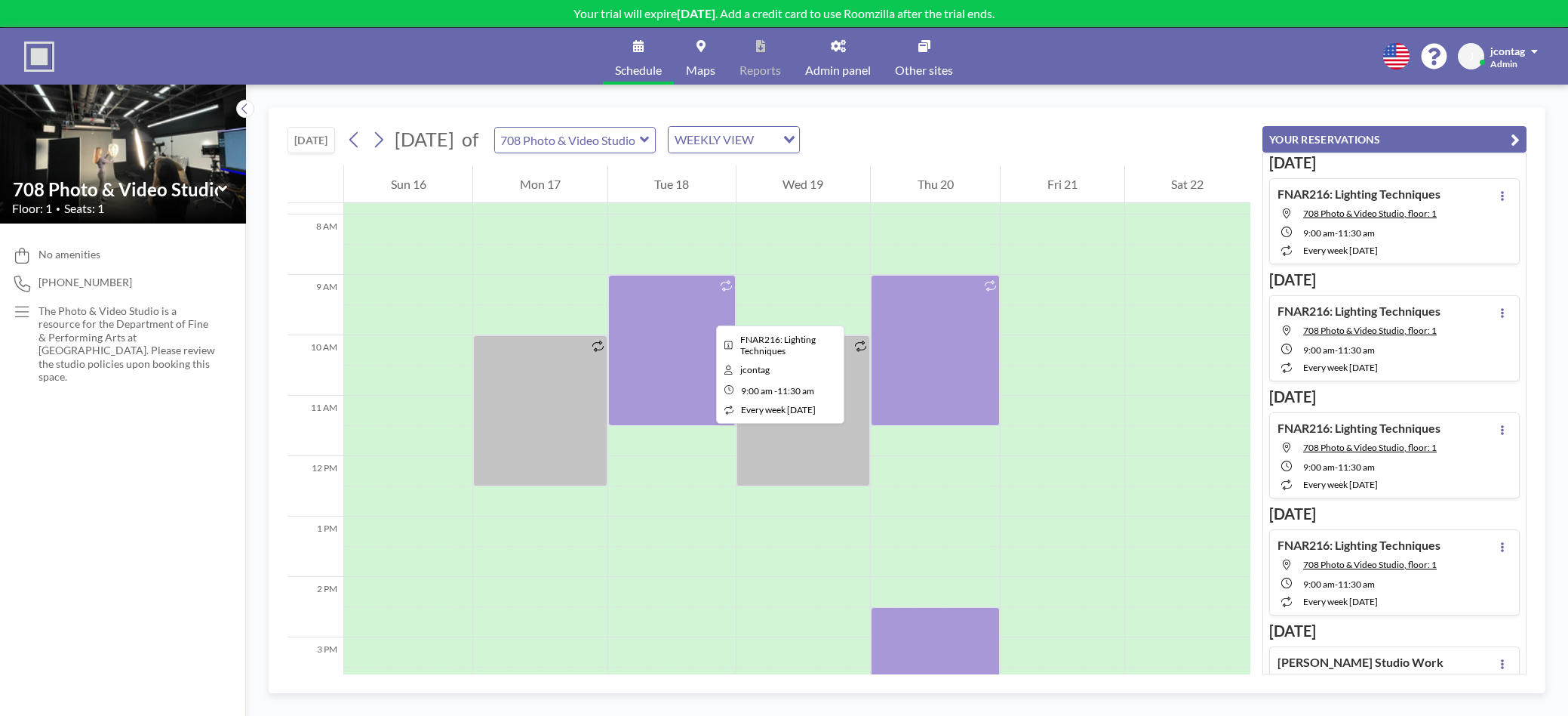
click at [704, 312] on div at bounding box center [672, 349] width 127 height 151
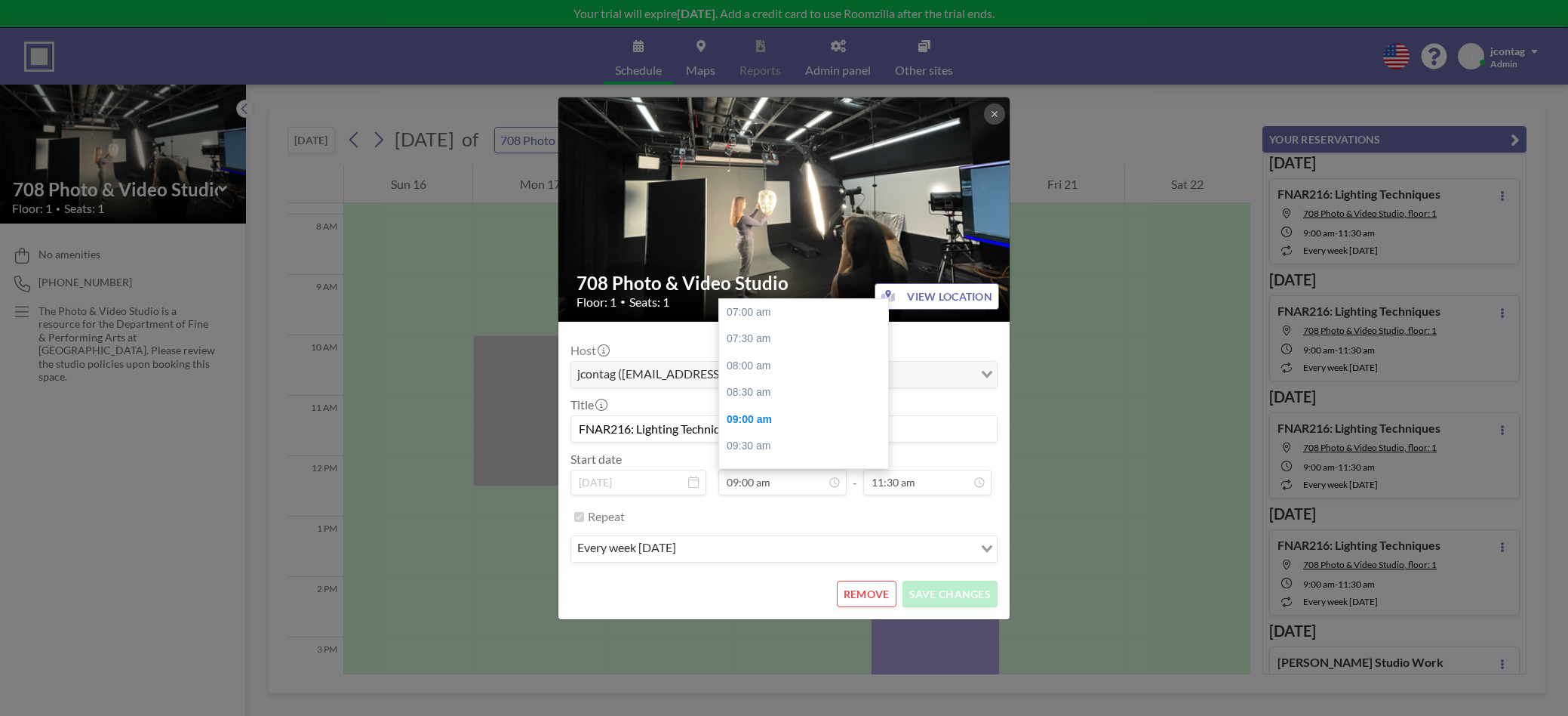
scroll to position [106, 0]
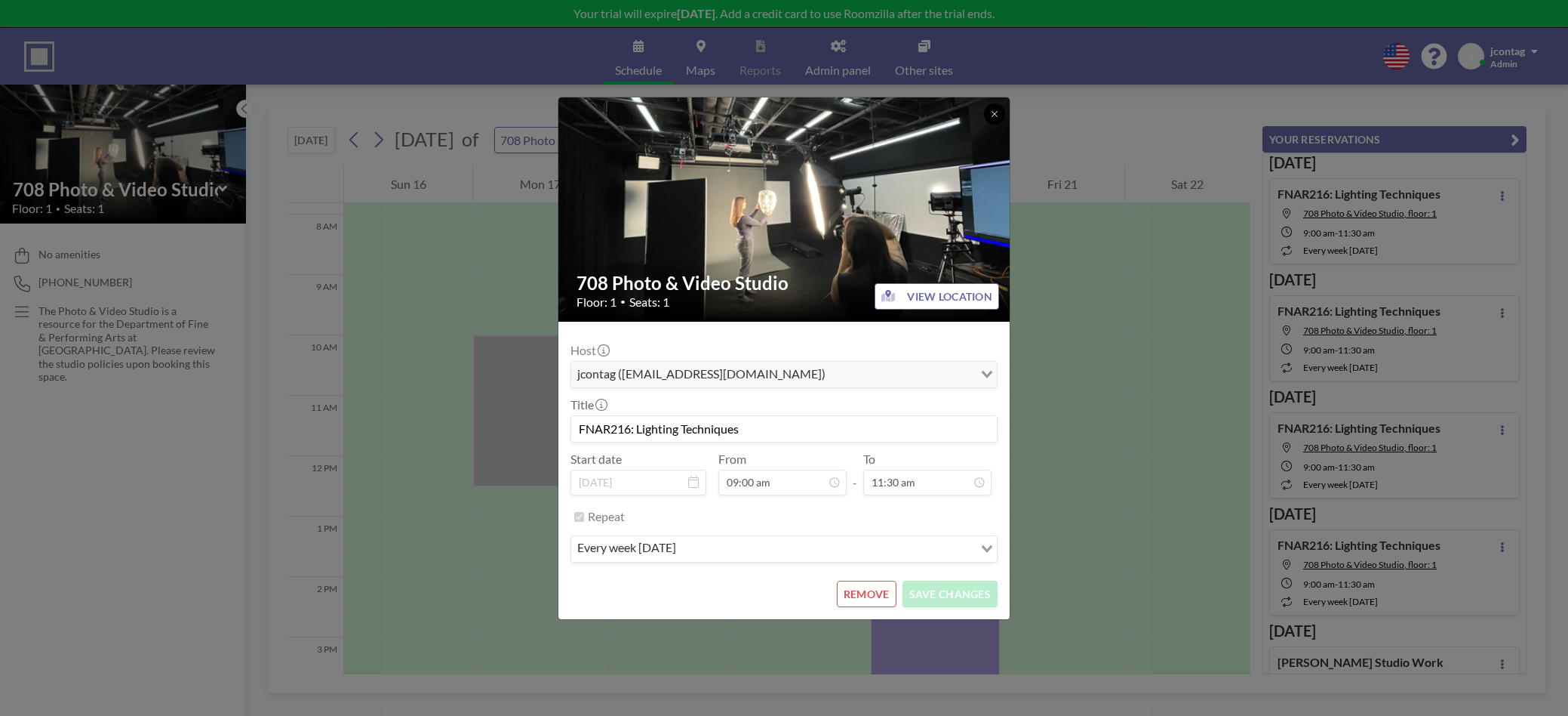
click at [992, 124] on button at bounding box center [994, 114] width 21 height 21
